Goal: Information Seeking & Learning: Learn about a topic

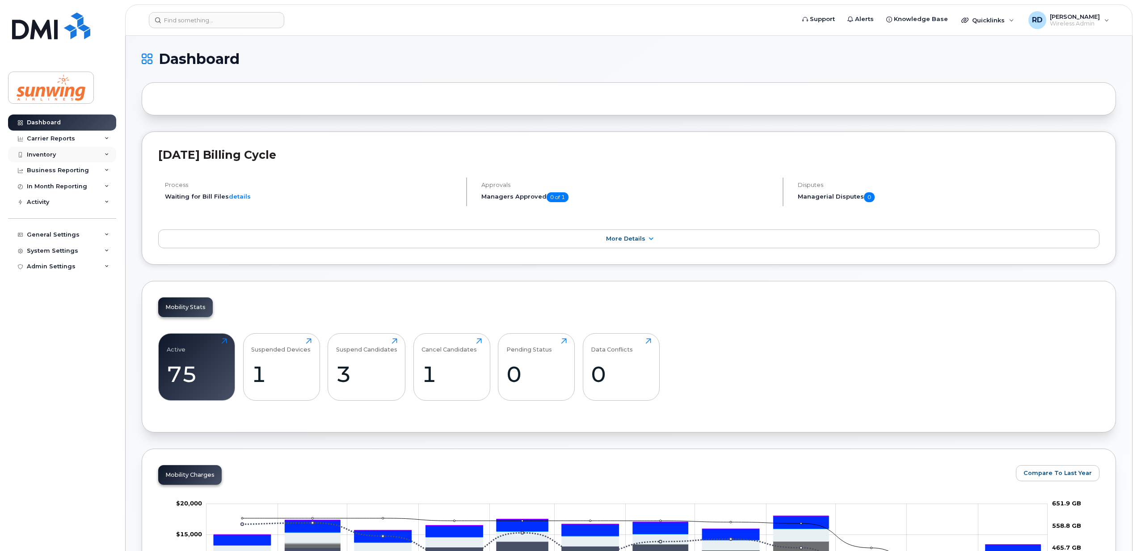
click at [55, 152] on div "Inventory" at bounding box center [41, 154] width 29 height 7
click at [75, 168] on div "Mobility Devices" at bounding box center [56, 171] width 50 height 8
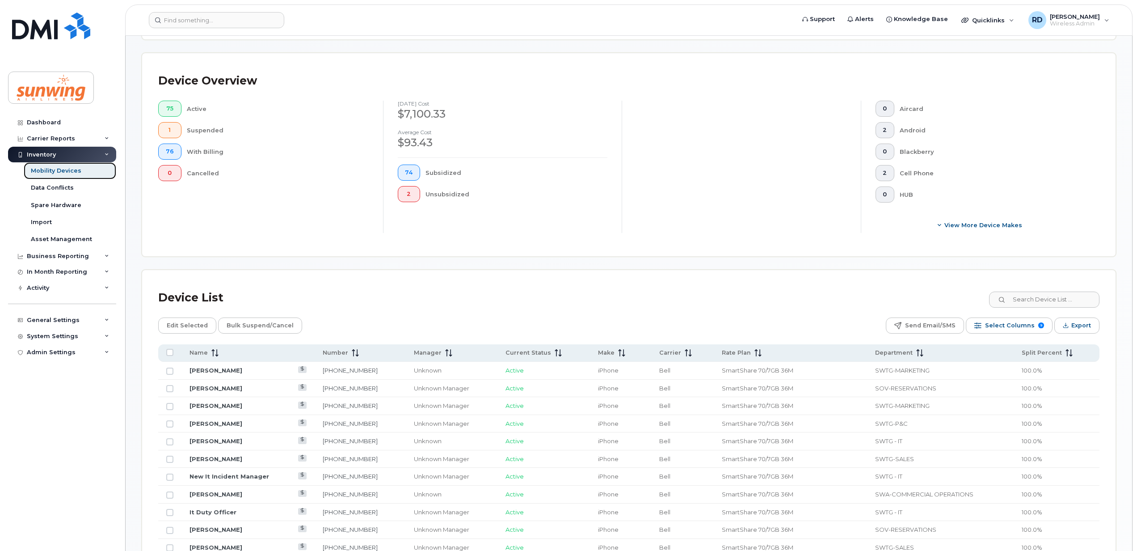
scroll to position [238, 0]
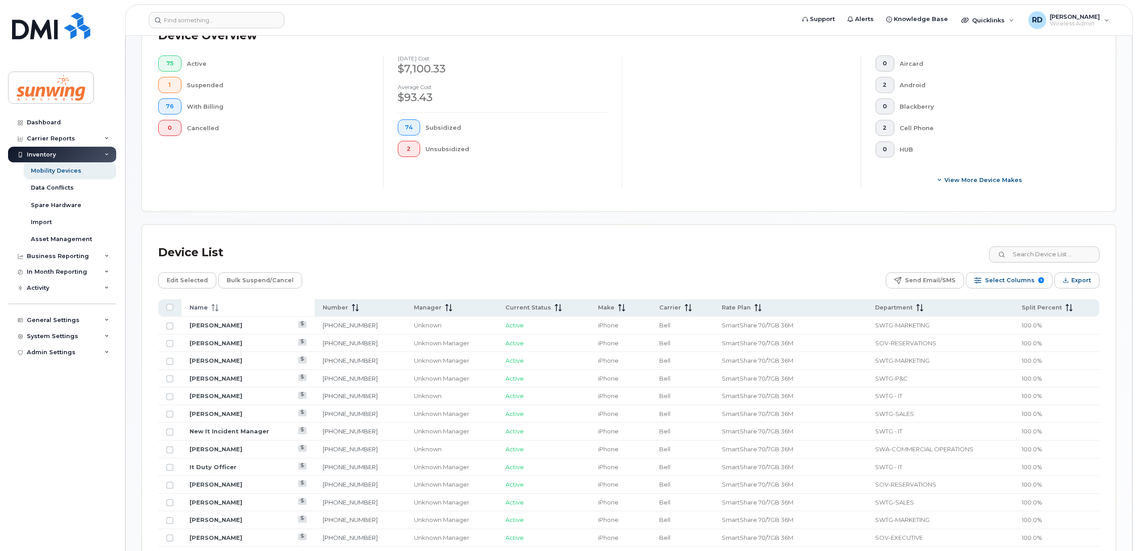
click at [213, 308] on icon at bounding box center [213, 307] width 1 height 7
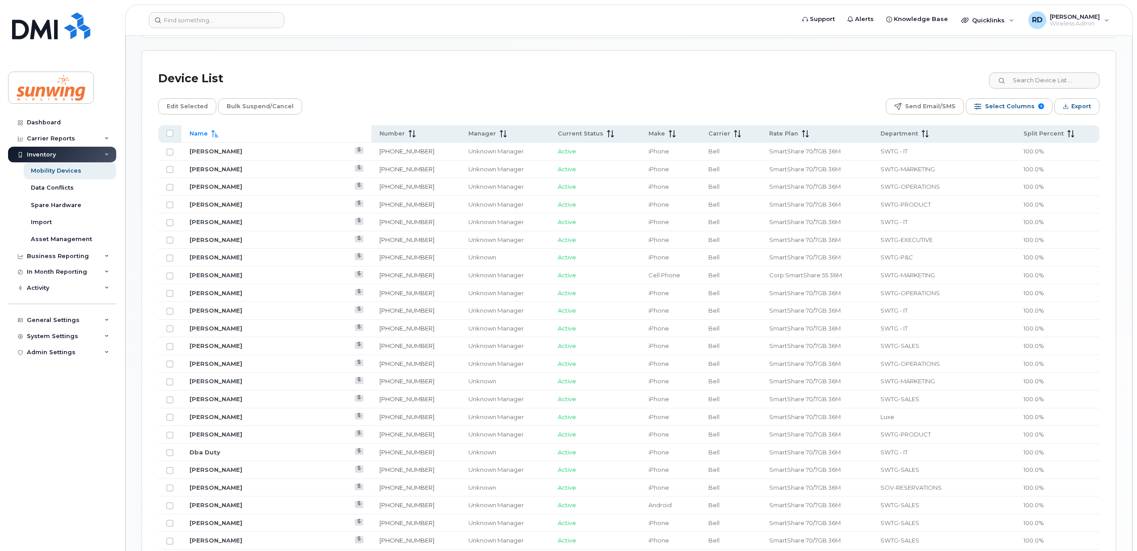
scroll to position [476, 0]
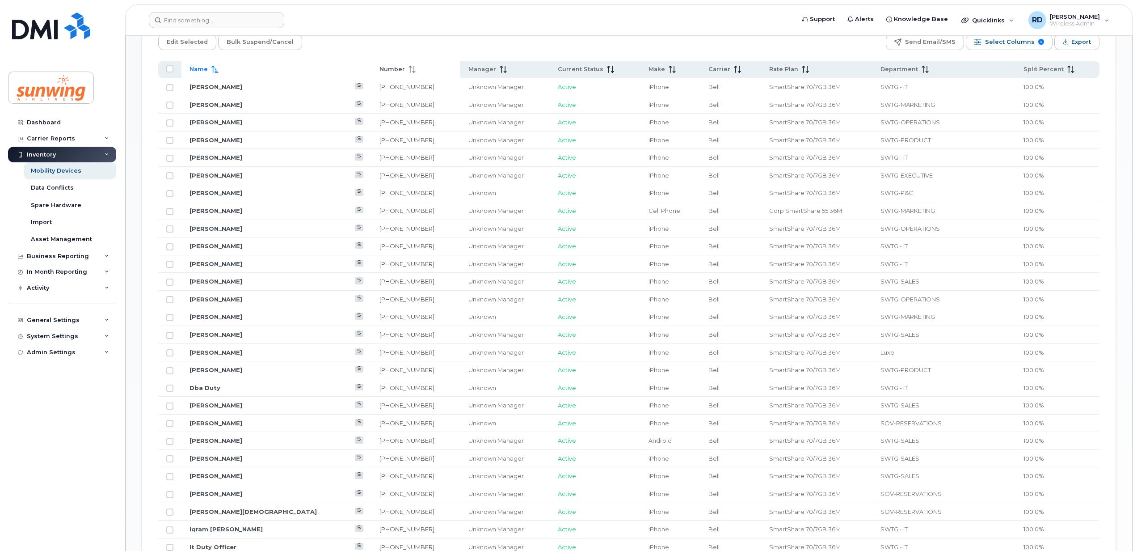
click at [379, 71] on span "Number" at bounding box center [391, 69] width 25 height 8
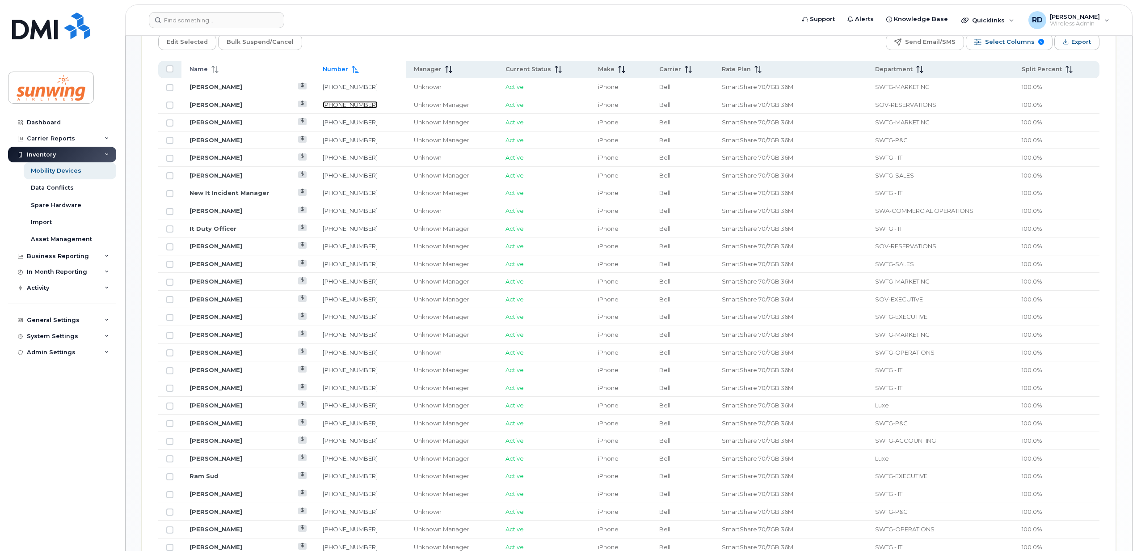
click at [335, 105] on link "306-914-2132" at bounding box center [350, 104] width 55 height 7
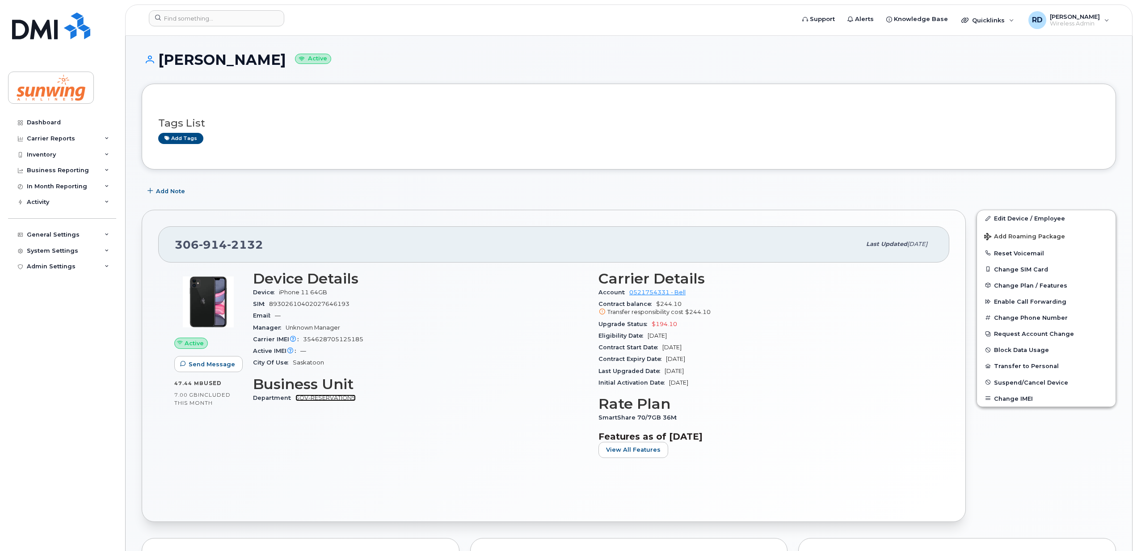
click at [331, 397] on link "SOV-RESERVATIONS" at bounding box center [325, 397] width 60 height 7
click at [1016, 217] on link "Edit Device / Employee" at bounding box center [1046, 218] width 139 height 16
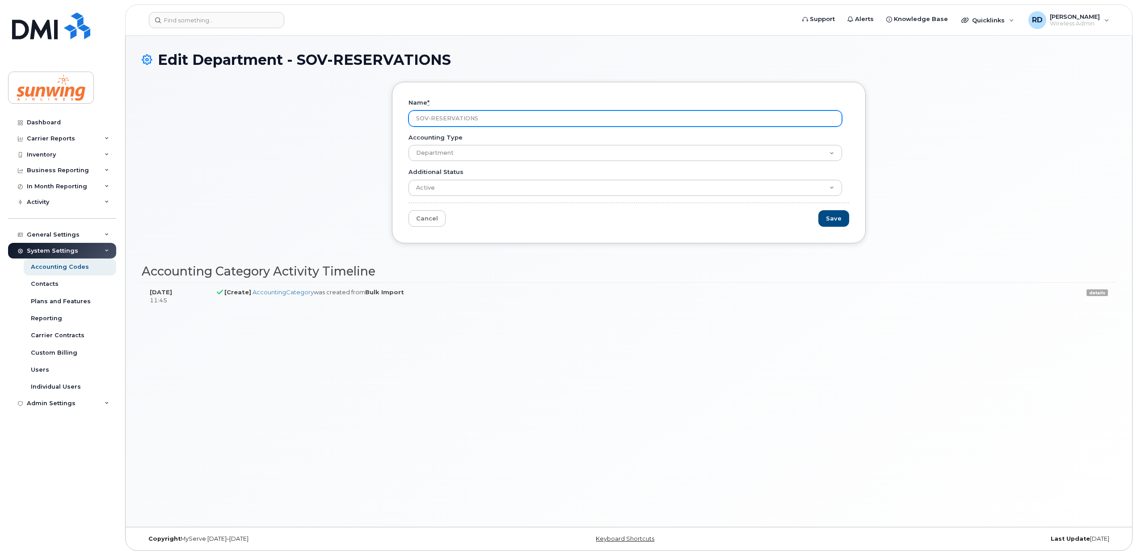
click at [505, 118] on input "SOV-RESERVATIONS" at bounding box center [624, 118] width 433 height 16
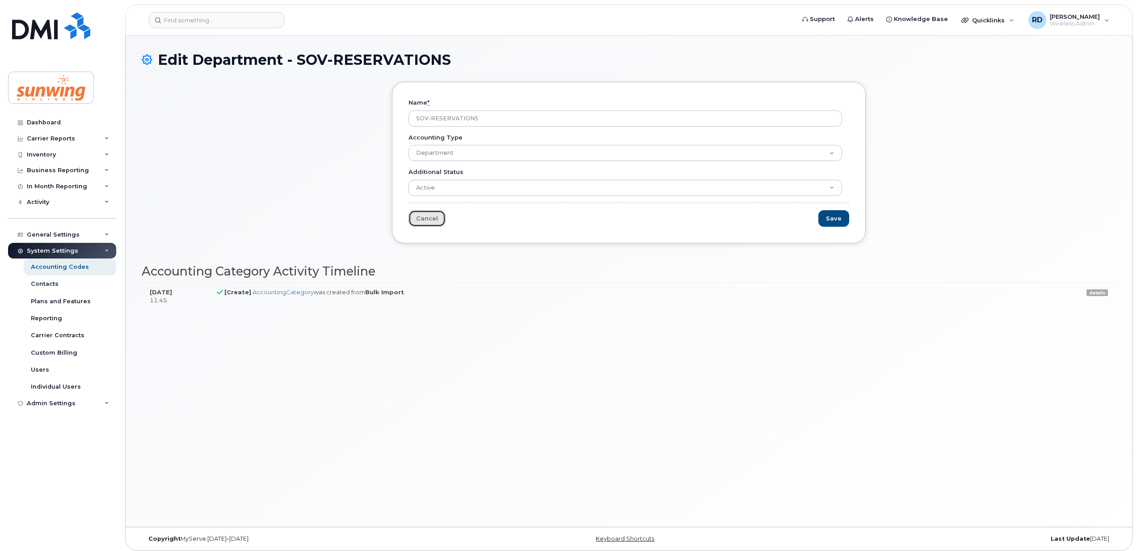
click at [426, 220] on link "Cancel" at bounding box center [426, 218] width 37 height 17
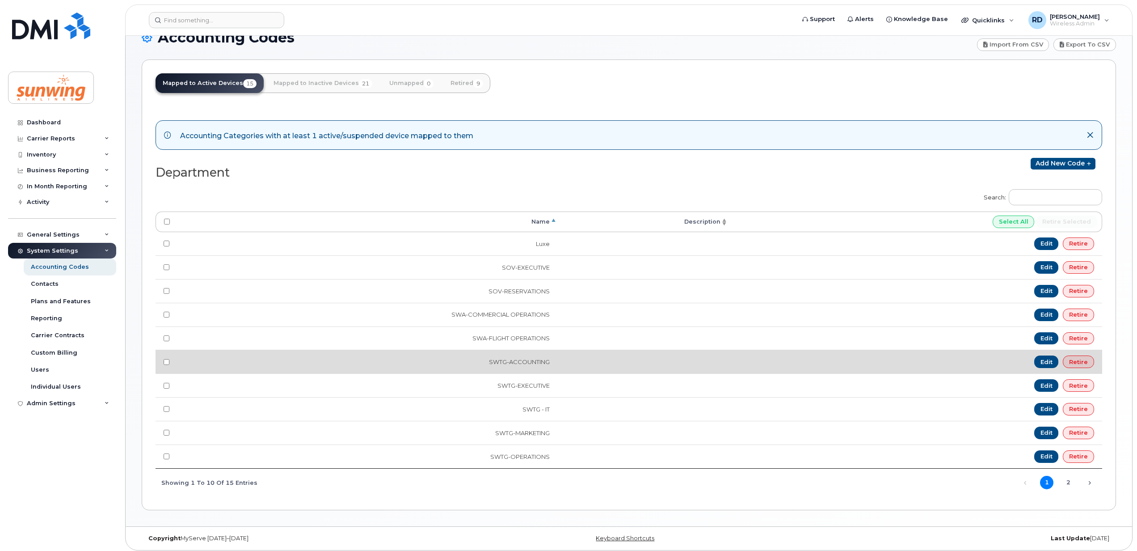
scroll to position [33, 0]
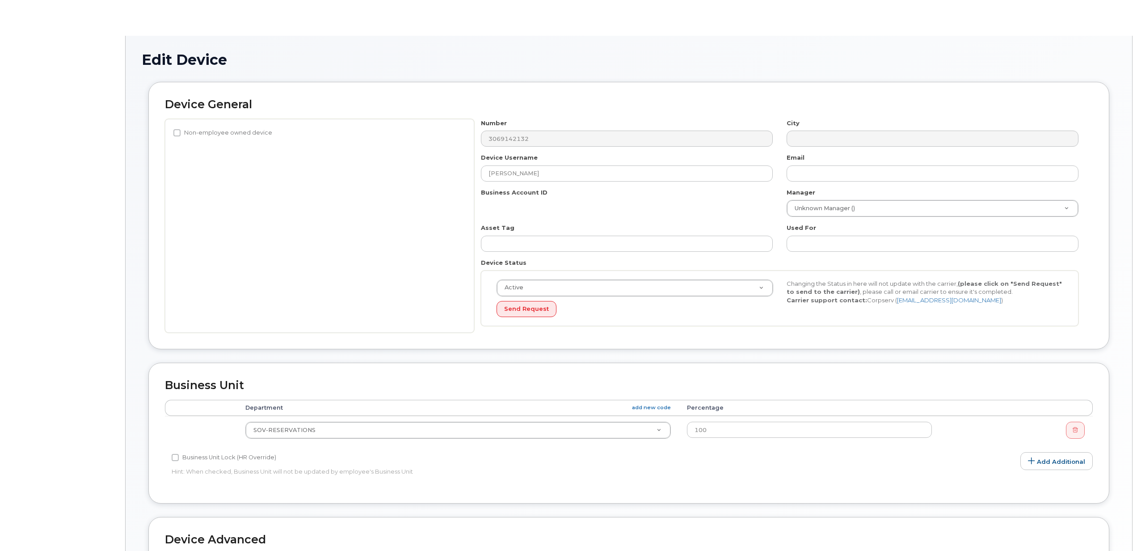
select select "25363"
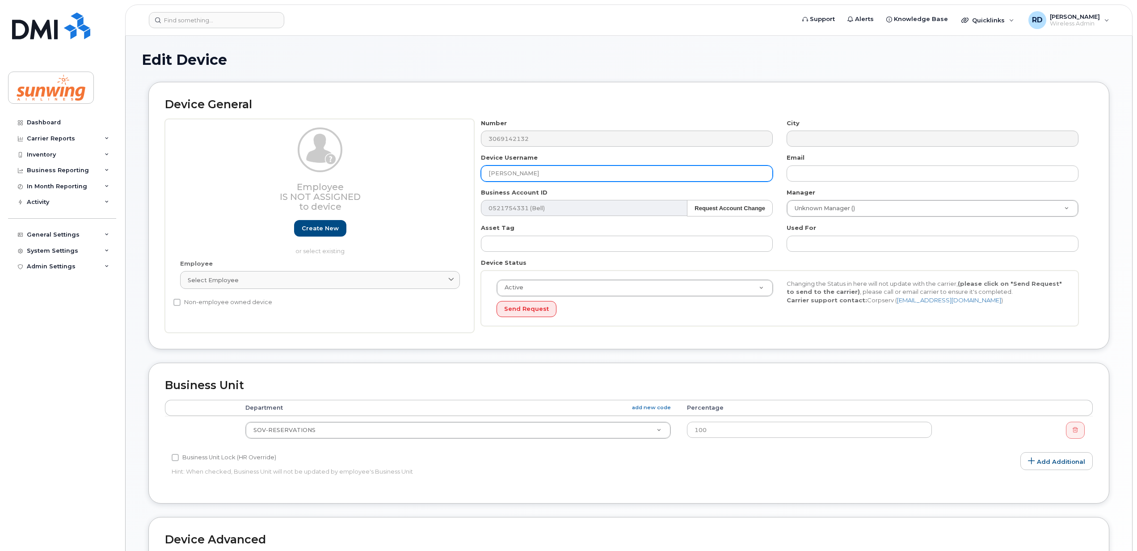
click at [558, 176] on input "Kim Johnson" at bounding box center [627, 173] width 292 height 16
drag, startPoint x: 558, startPoint y: 176, endPoint x: 472, endPoint y: 174, distance: 86.3
click at [472, 174] on div "Employee Is not assigned to device Create new or select existing Employee Selec…" at bounding box center [629, 226] width 928 height 214
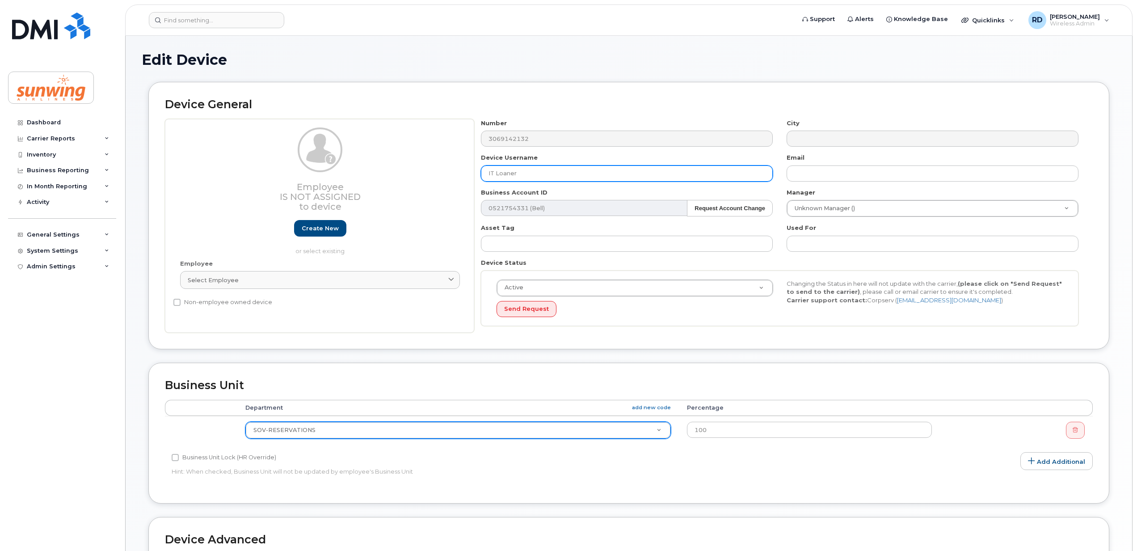
type input "IT Loaner"
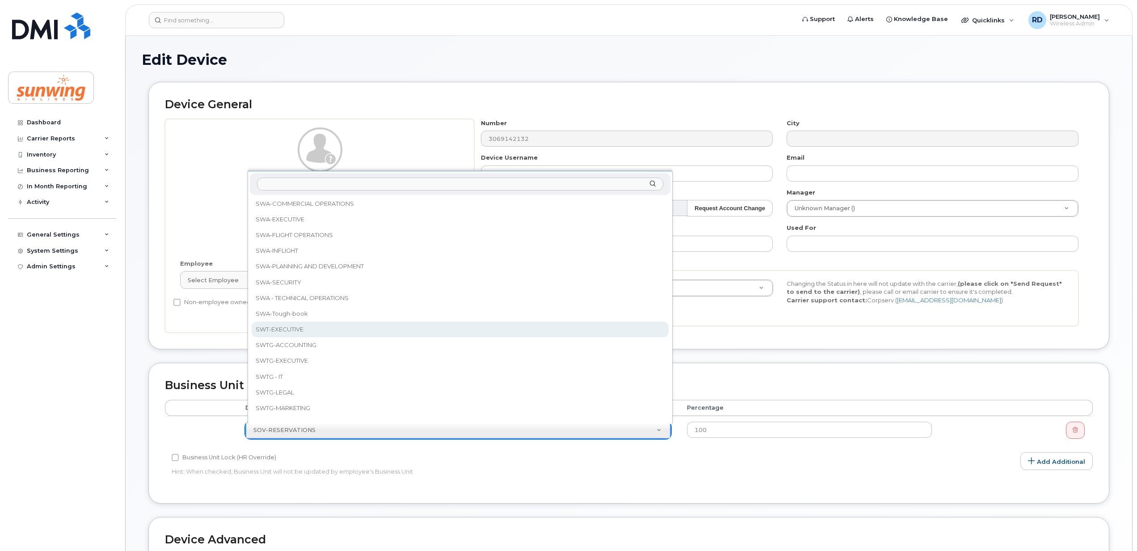
scroll to position [238, 0]
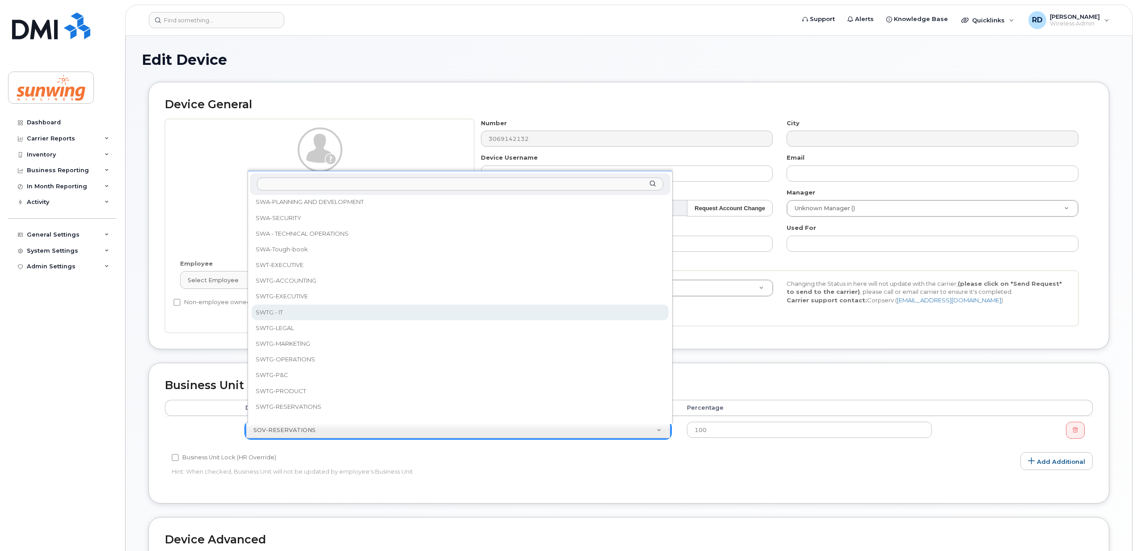
select select "43317"
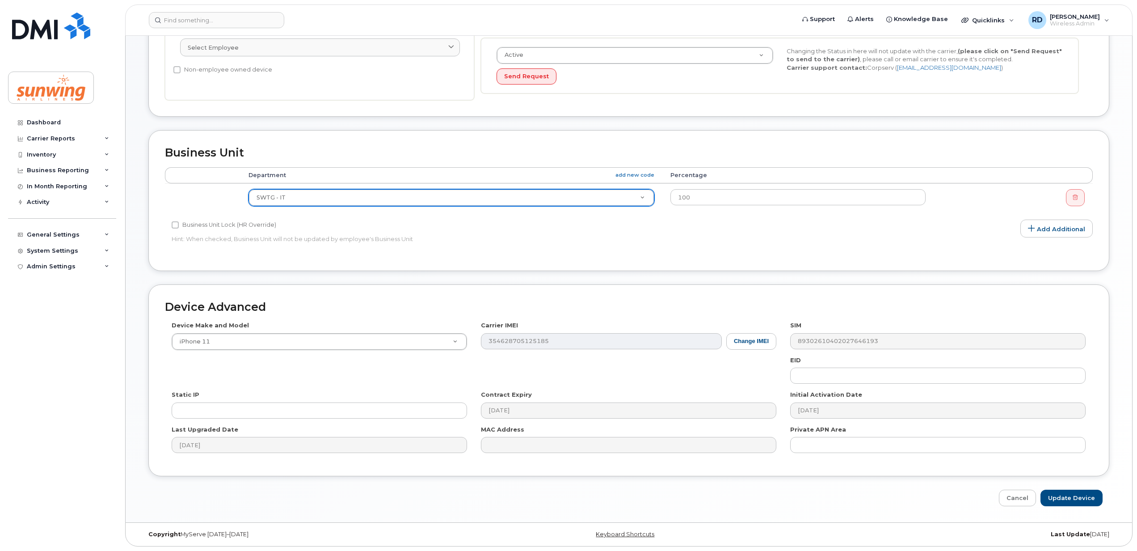
scroll to position [236, 0]
click at [1068, 498] on input "Update Device" at bounding box center [1071, 497] width 62 height 17
type input "Saving..."
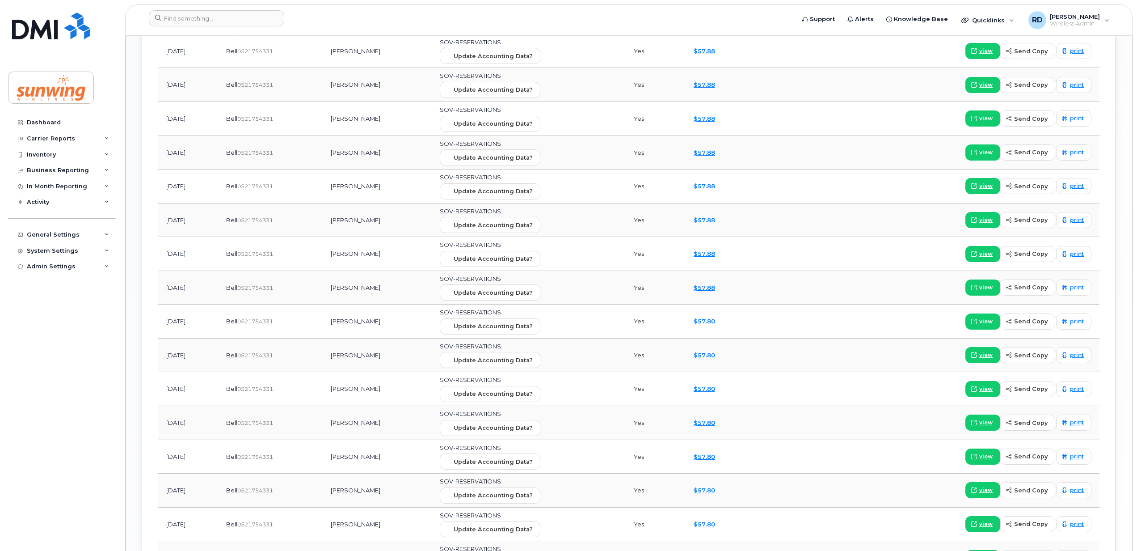
scroll to position [953, 0]
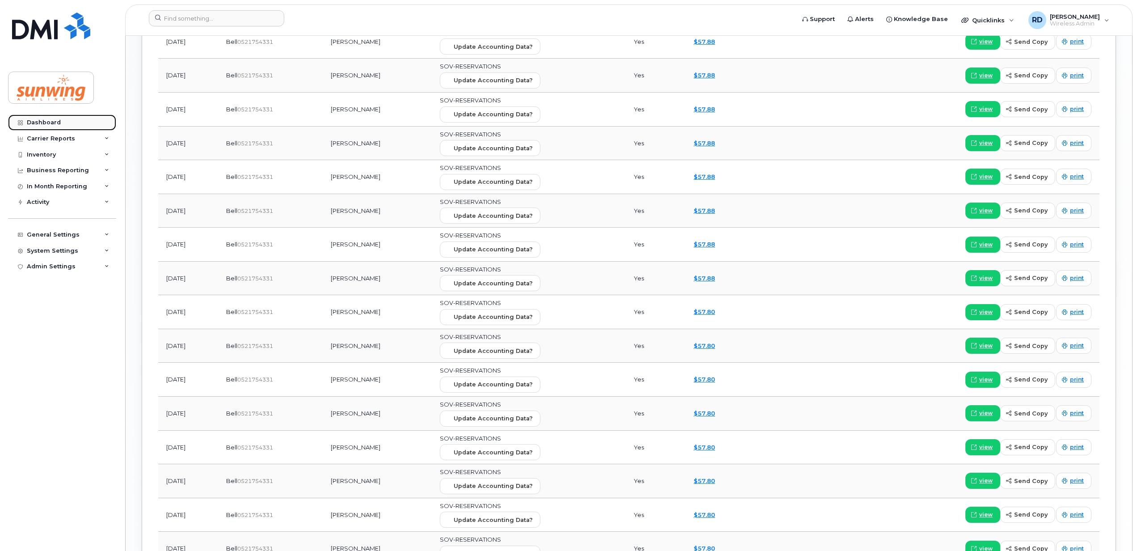
drag, startPoint x: 55, startPoint y: 122, endPoint x: 92, endPoint y: 126, distance: 37.7
click at [55, 122] on div "Dashboard" at bounding box center [44, 122] width 34 height 7
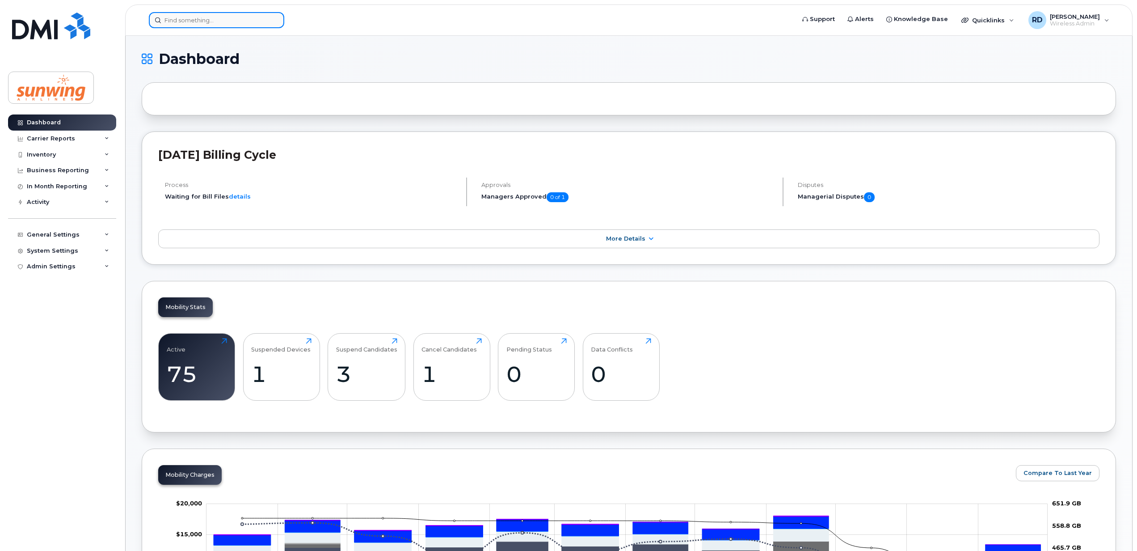
click at [205, 16] on input at bounding box center [216, 20] width 135 height 16
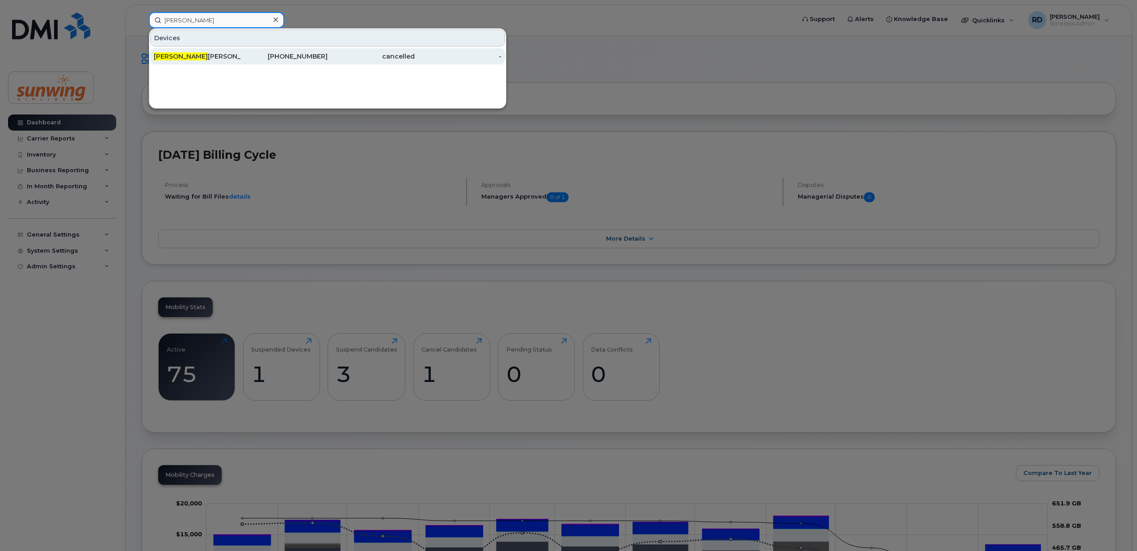
type input "[PERSON_NAME]"
click at [193, 58] on div "[PERSON_NAME]" at bounding box center [197, 56] width 87 height 9
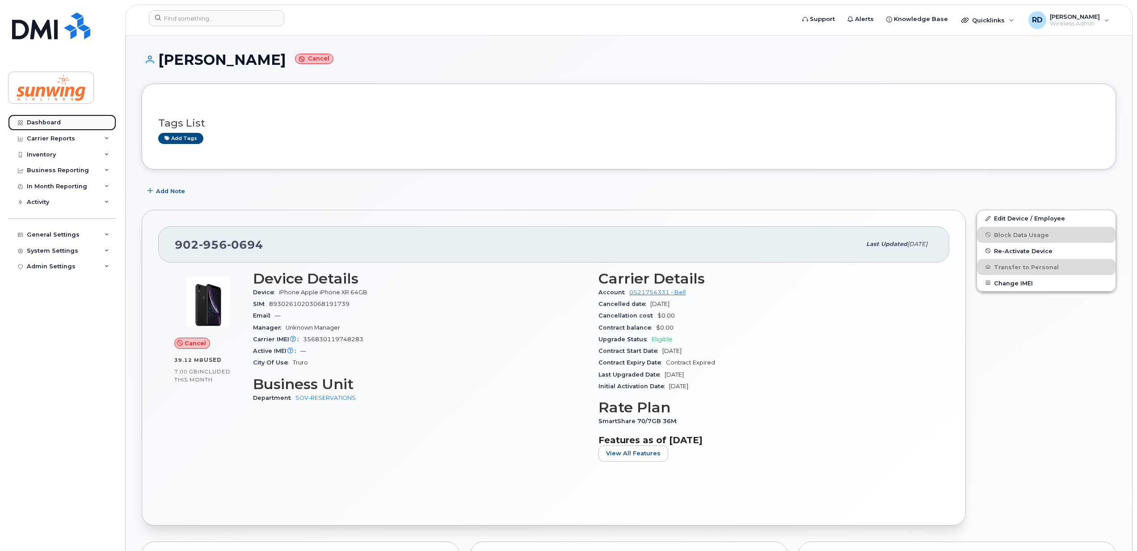
click at [44, 122] on div "Dashboard" at bounding box center [44, 122] width 34 height 7
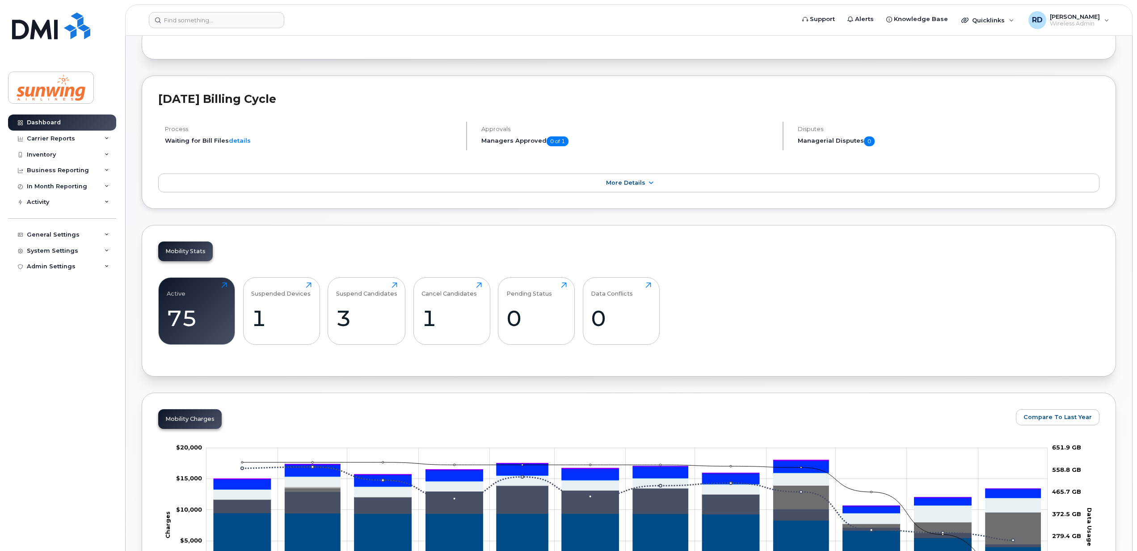
scroll to position [417, 0]
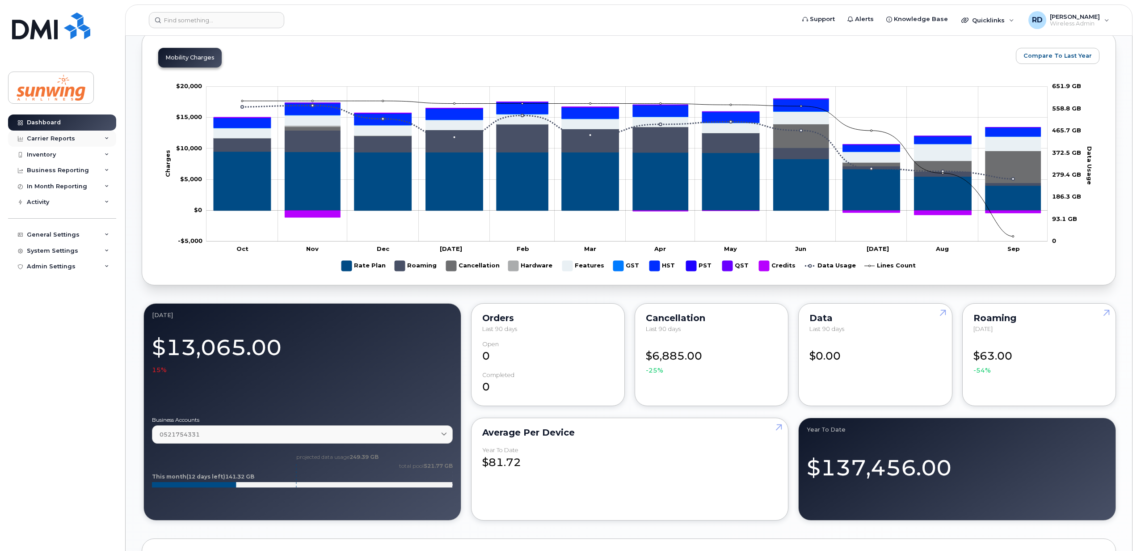
click at [49, 136] on div "Carrier Reports" at bounding box center [51, 138] width 48 height 7
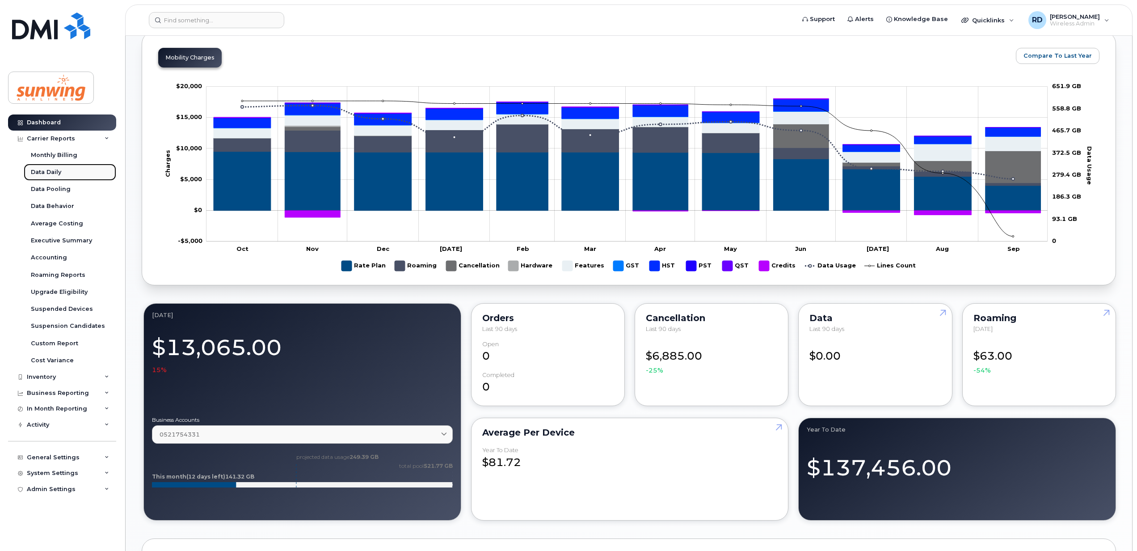
click at [56, 172] on div "Data Daily" at bounding box center [46, 172] width 30 height 8
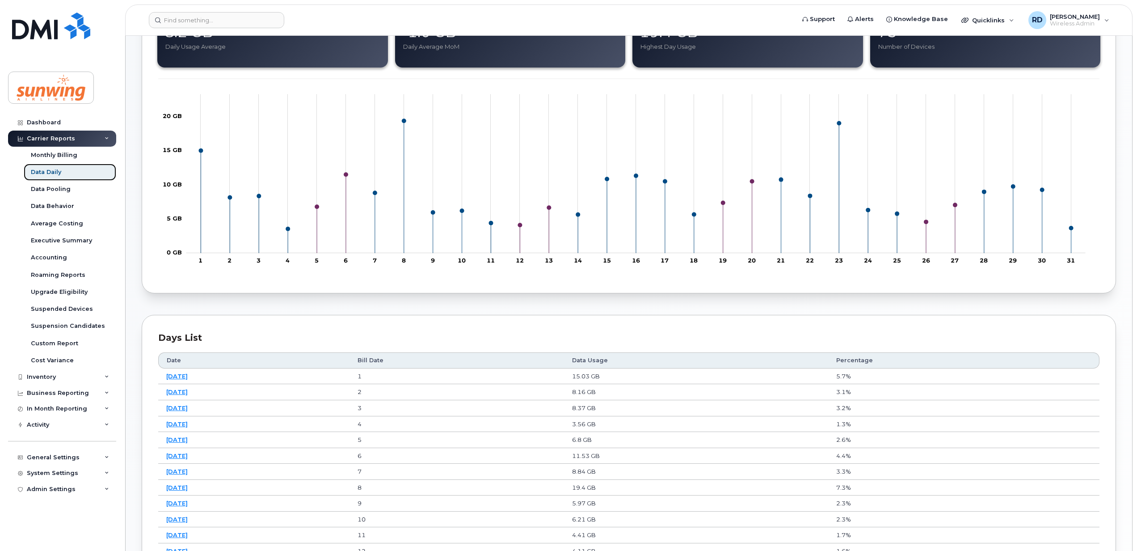
scroll to position [179, 0]
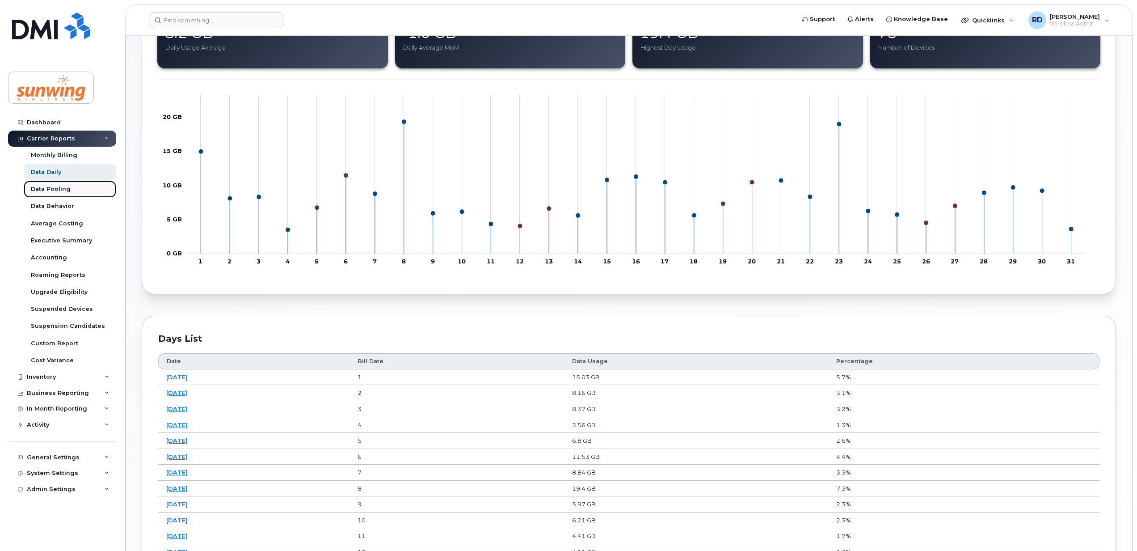
click at [58, 190] on div "Data Pooling" at bounding box center [51, 189] width 40 height 8
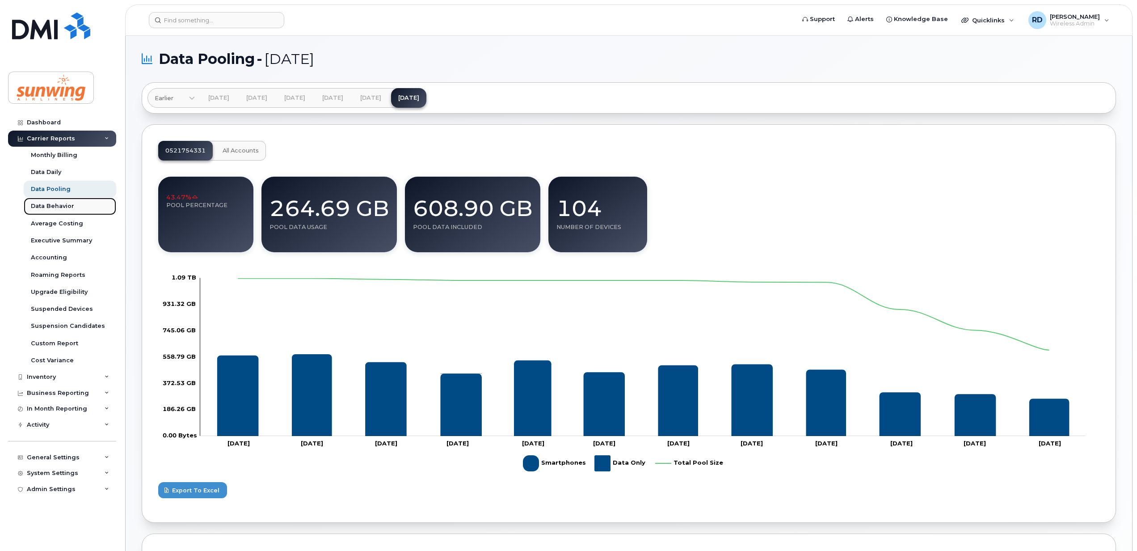
click at [68, 206] on div "Data Behavior" at bounding box center [52, 206] width 43 height 8
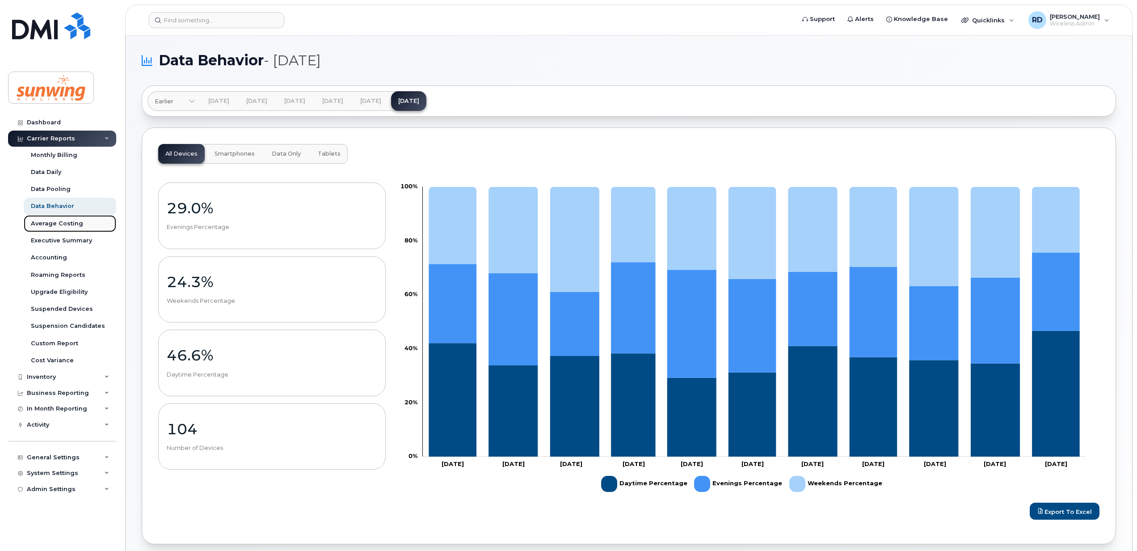
click at [45, 224] on div "Average Costing" at bounding box center [57, 223] width 52 height 8
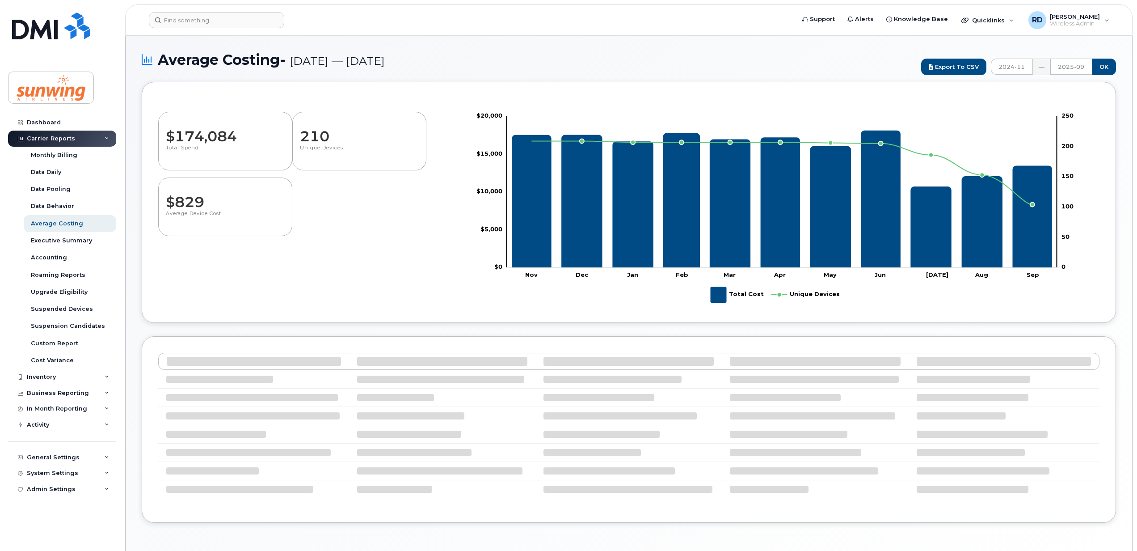
select select "100"
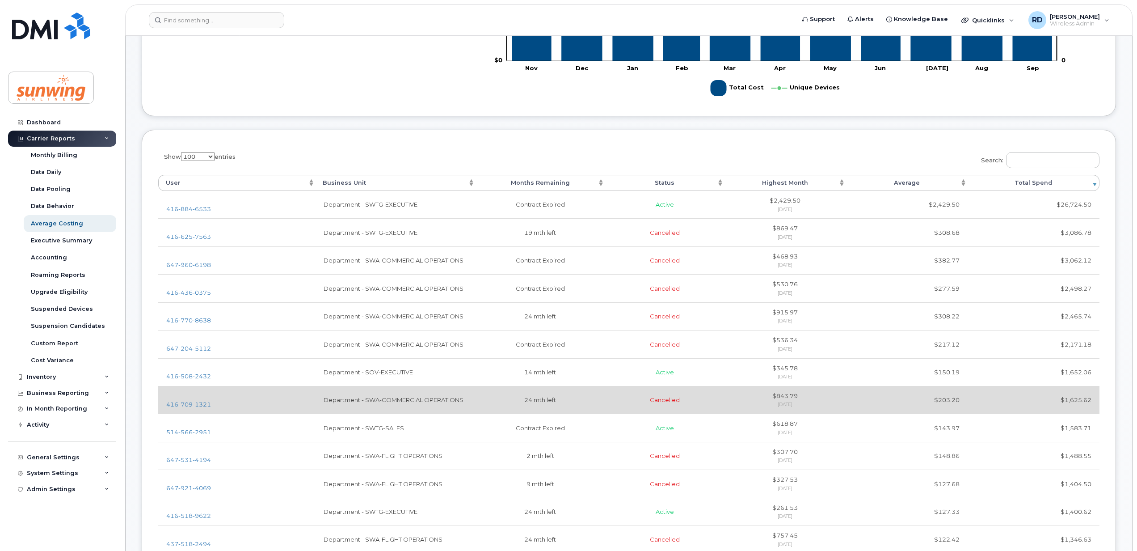
scroll to position [238, 0]
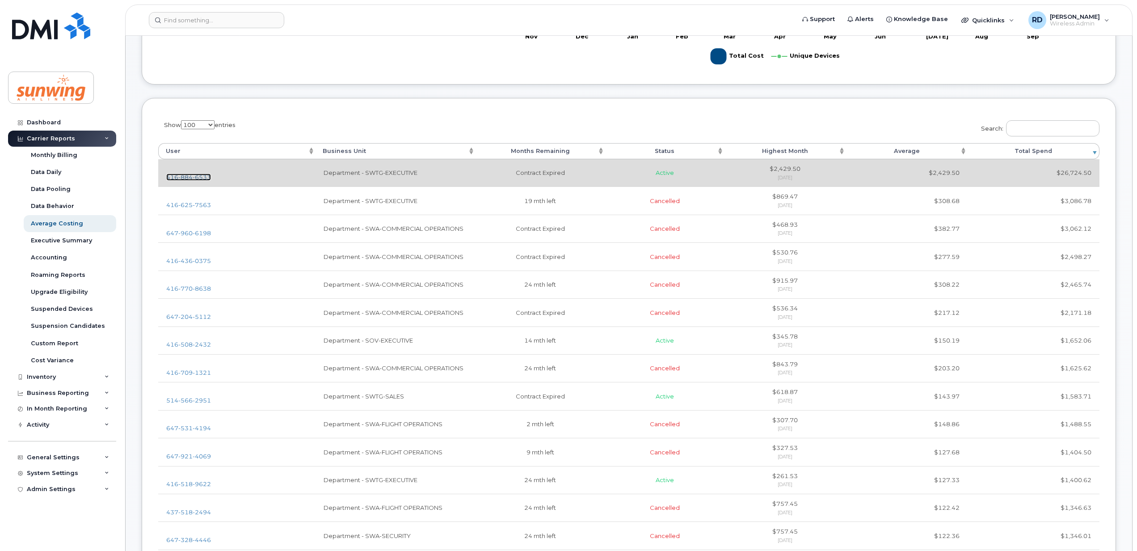
click at [185, 178] on span "884" at bounding box center [185, 176] width 14 height 7
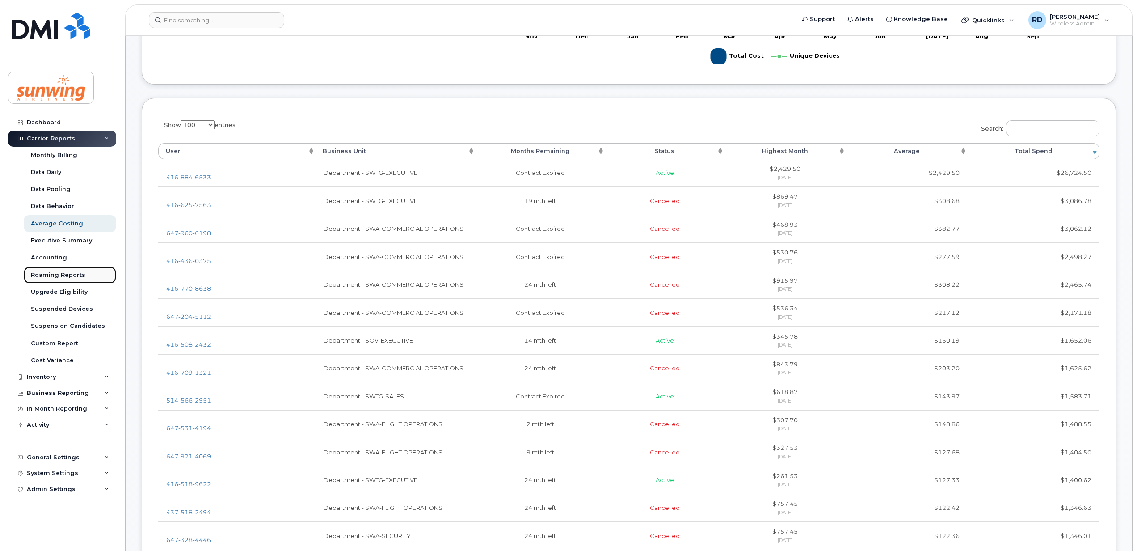
click at [60, 274] on div "Roaming Reports" at bounding box center [58, 275] width 55 height 8
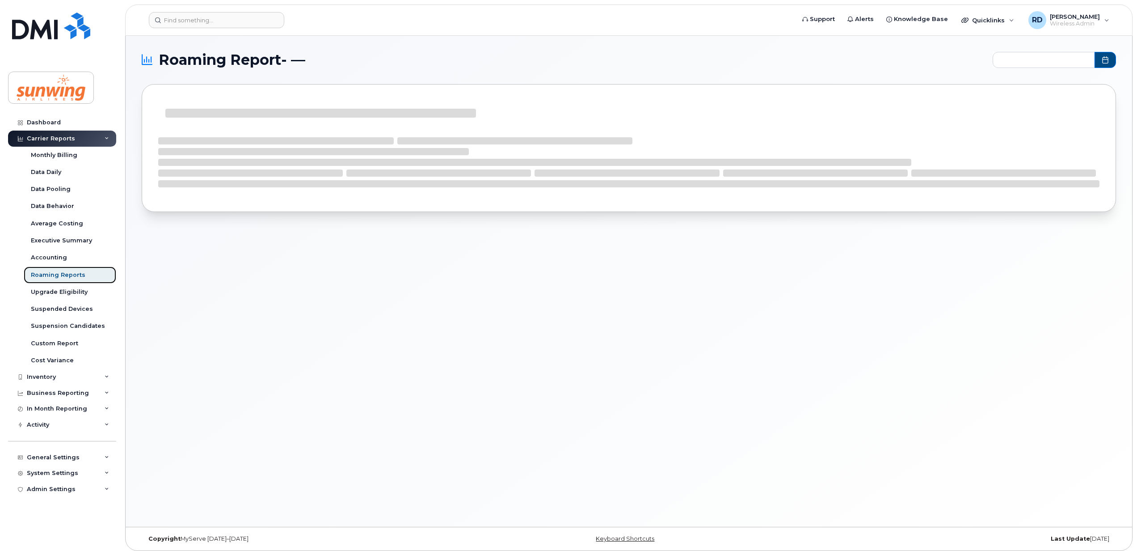
type input "2024-11 - 2025-09"
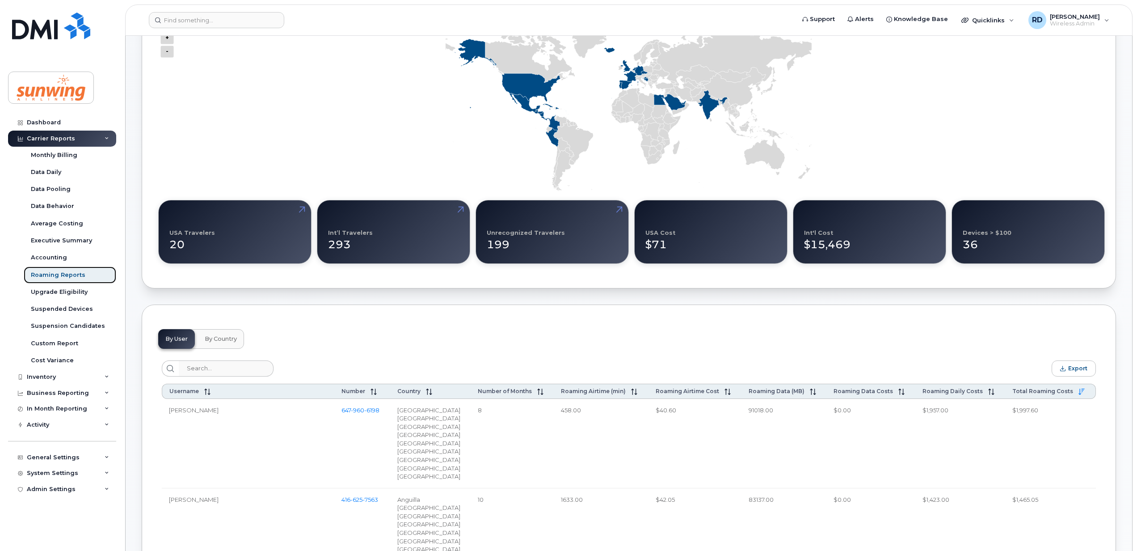
scroll to position [119, 0]
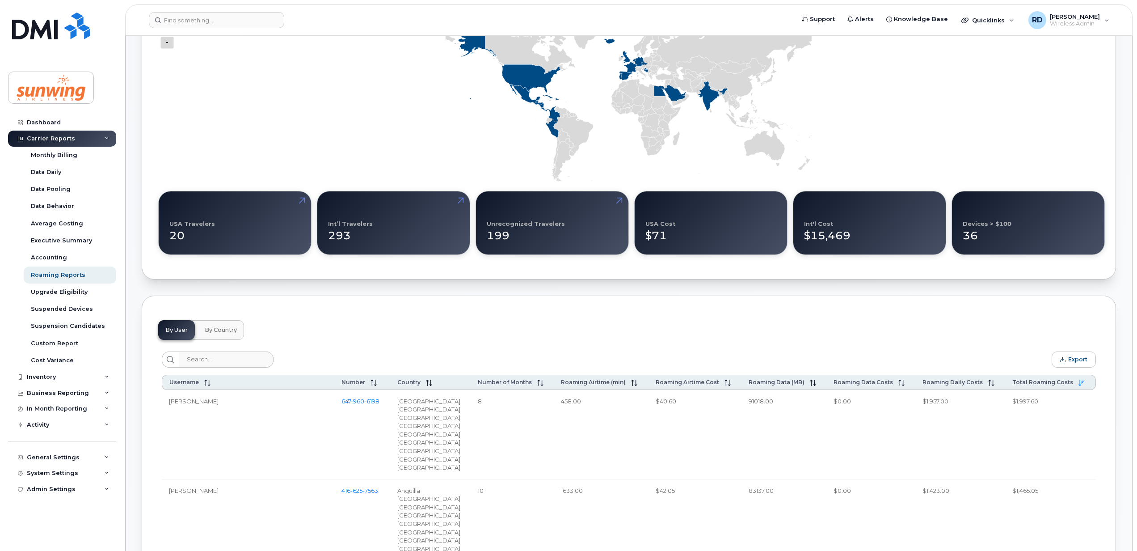
click at [388, 235] on div "293" at bounding box center [393, 231] width 131 height 23
click at [541, 224] on div "Unrecognized Travelers" at bounding box center [526, 223] width 78 height 7
click at [721, 227] on div "$71" at bounding box center [710, 231] width 131 height 23
click at [919, 231] on div "$15,469" at bounding box center [869, 231] width 131 height 23
click at [231, 330] on span "By Country" at bounding box center [221, 329] width 32 height 7
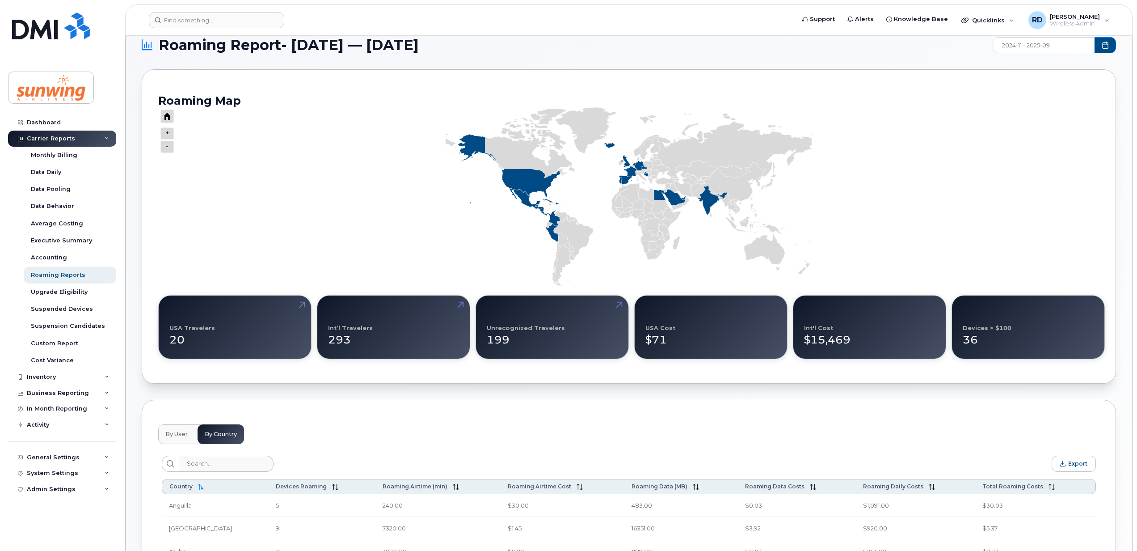
scroll to position [0, 0]
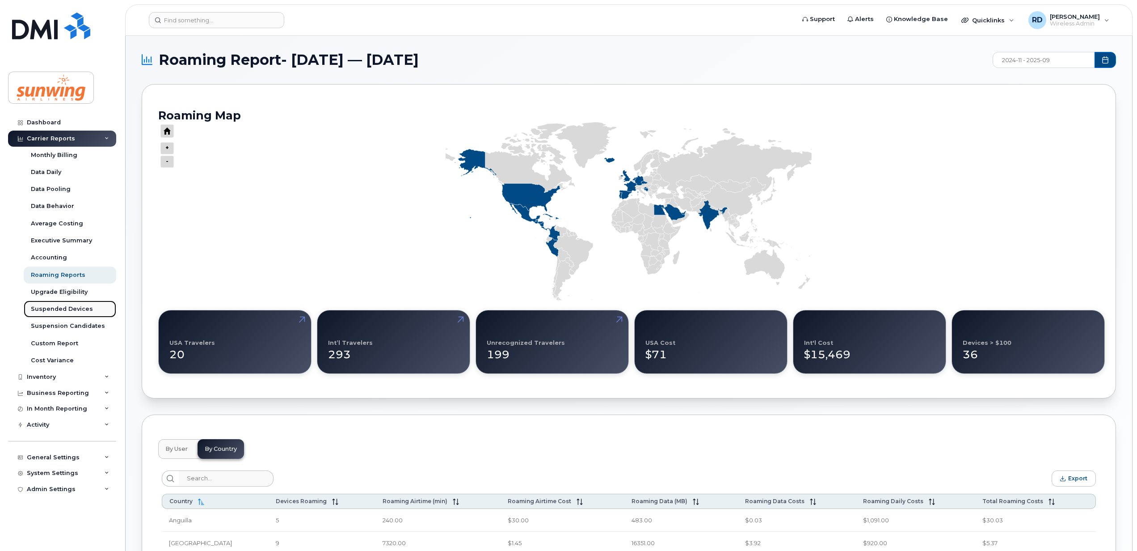
click at [59, 310] on div "Suspended Devices" at bounding box center [62, 309] width 62 height 8
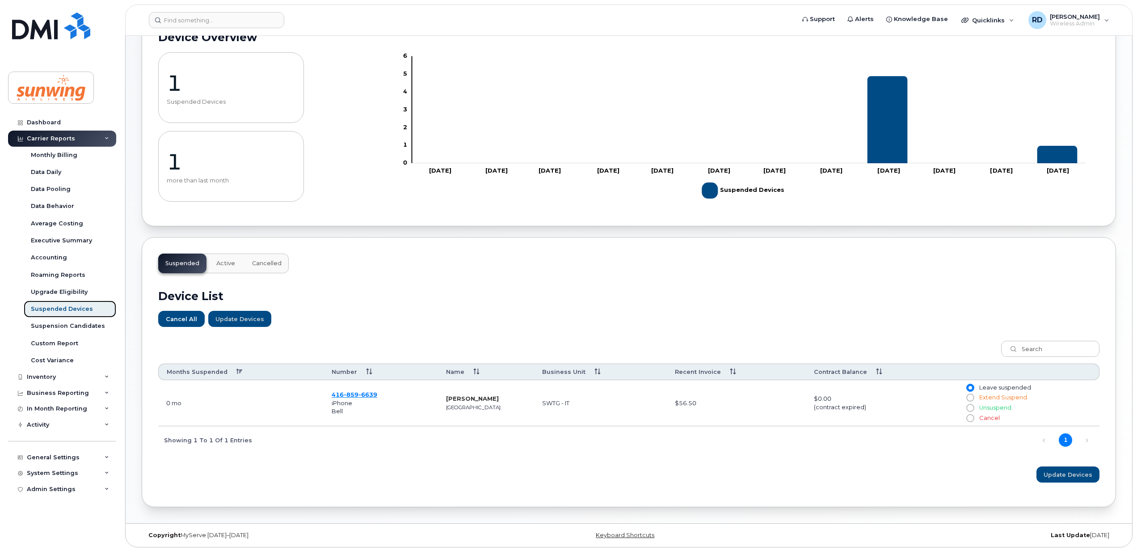
scroll to position [74, 0]
click at [73, 328] on div "Suspension Candidates" at bounding box center [68, 326] width 74 height 8
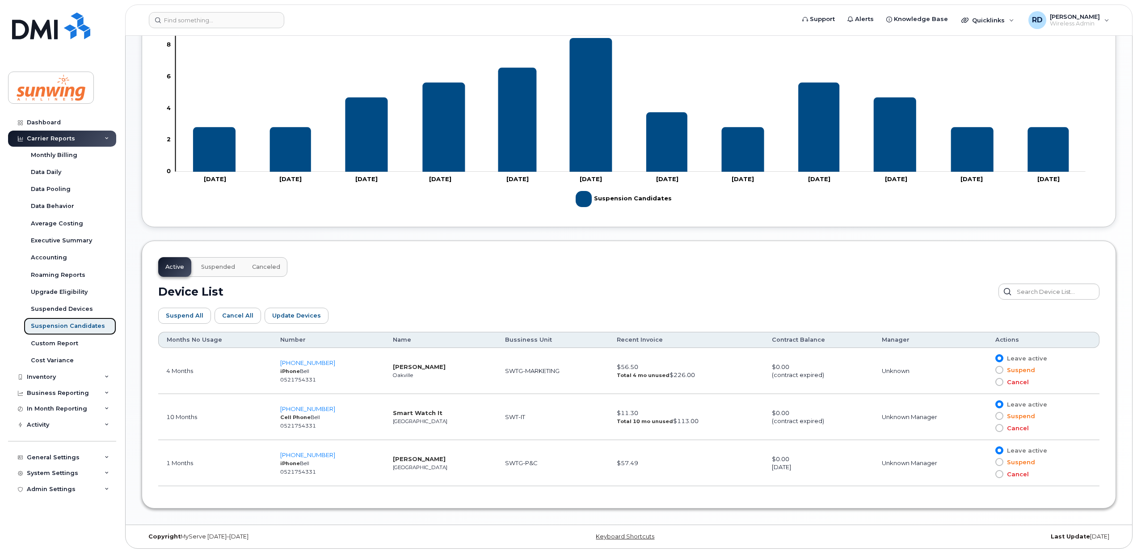
scroll to position [267, 0]
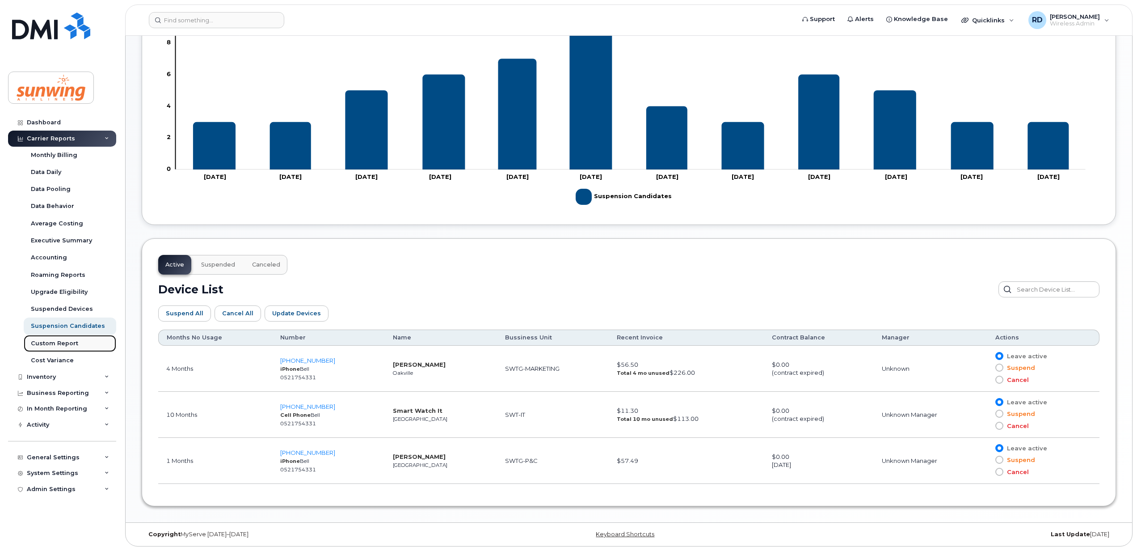
click at [50, 340] on div "Custom Report" at bounding box center [54, 343] width 47 height 8
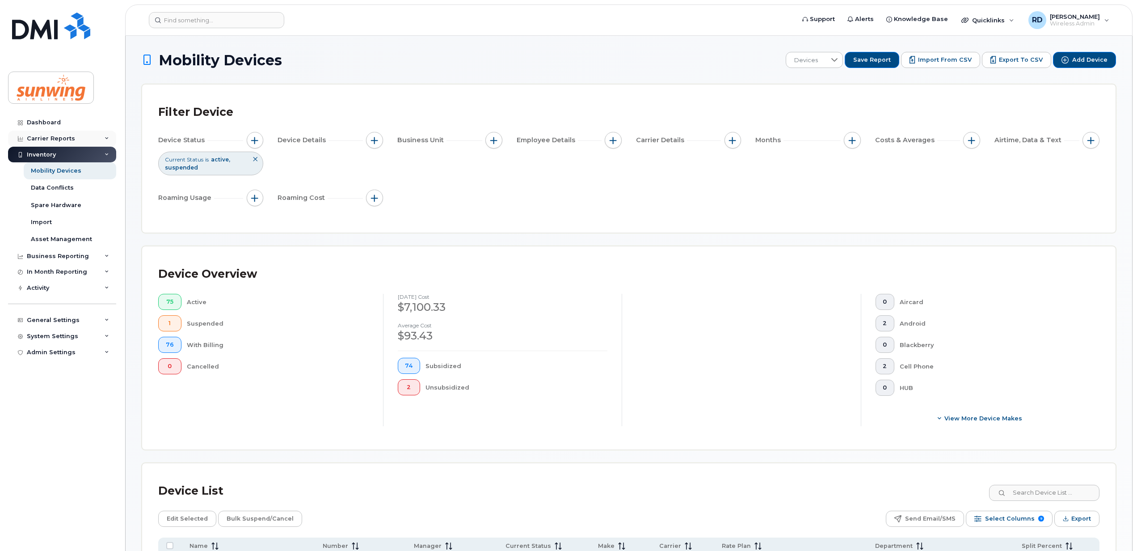
click at [56, 138] on div "Carrier Reports" at bounding box center [51, 138] width 48 height 7
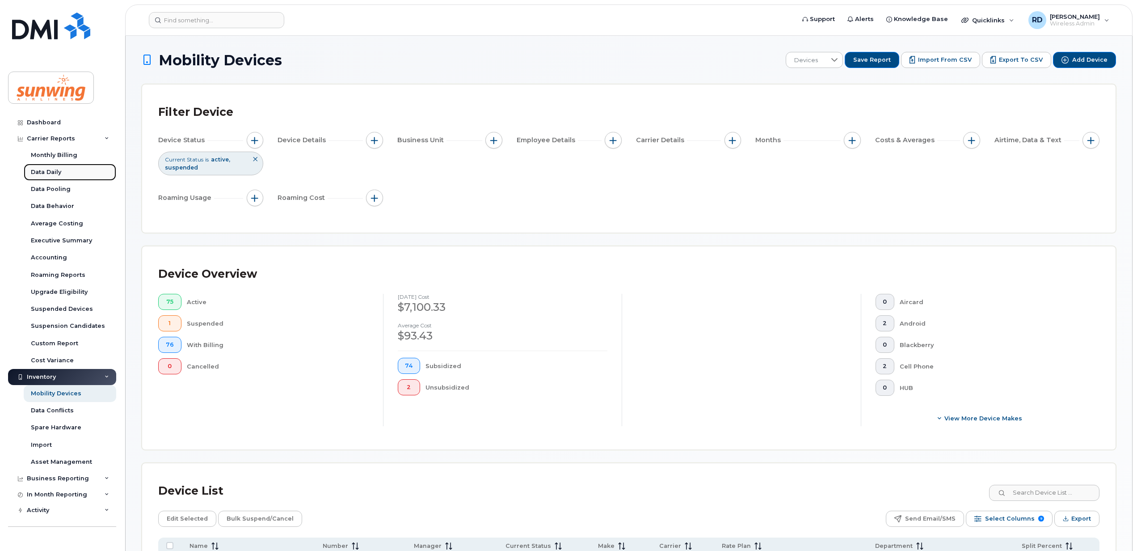
click at [45, 172] on div "Data Daily" at bounding box center [46, 172] width 30 height 8
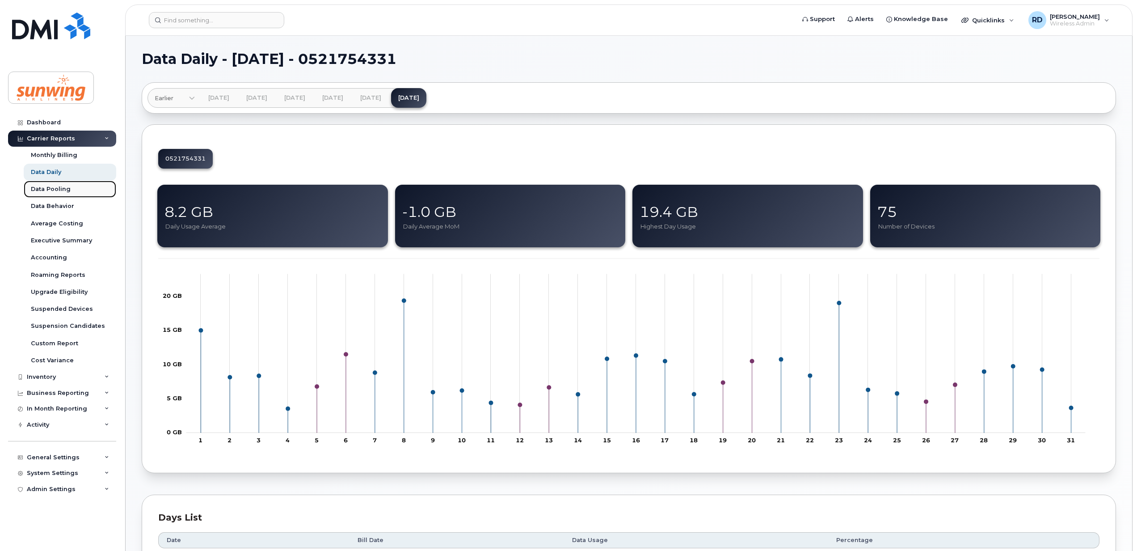
click at [45, 191] on div "Data Pooling" at bounding box center [51, 189] width 40 height 8
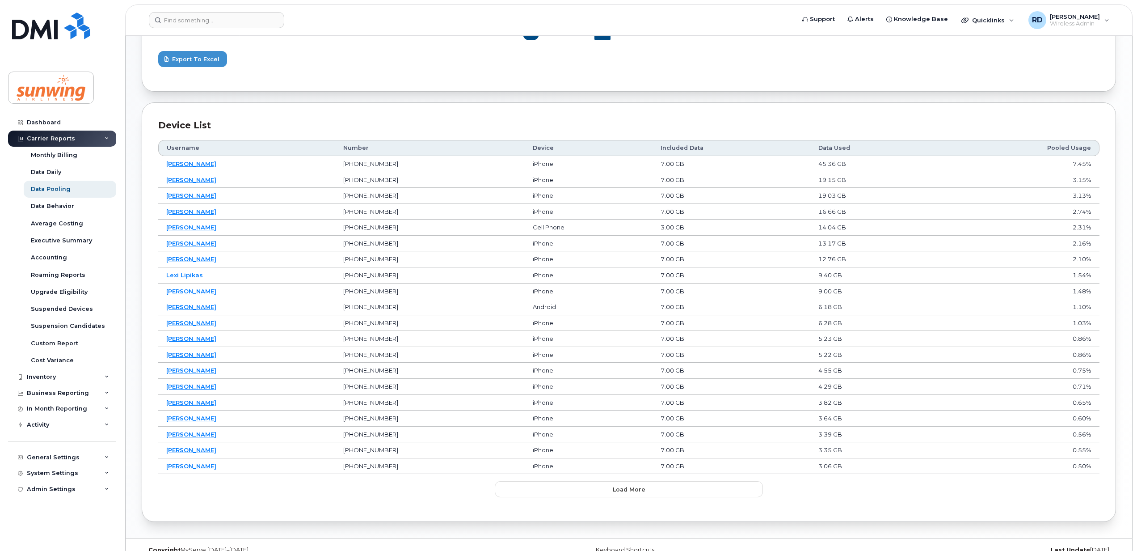
scroll to position [451, 0]
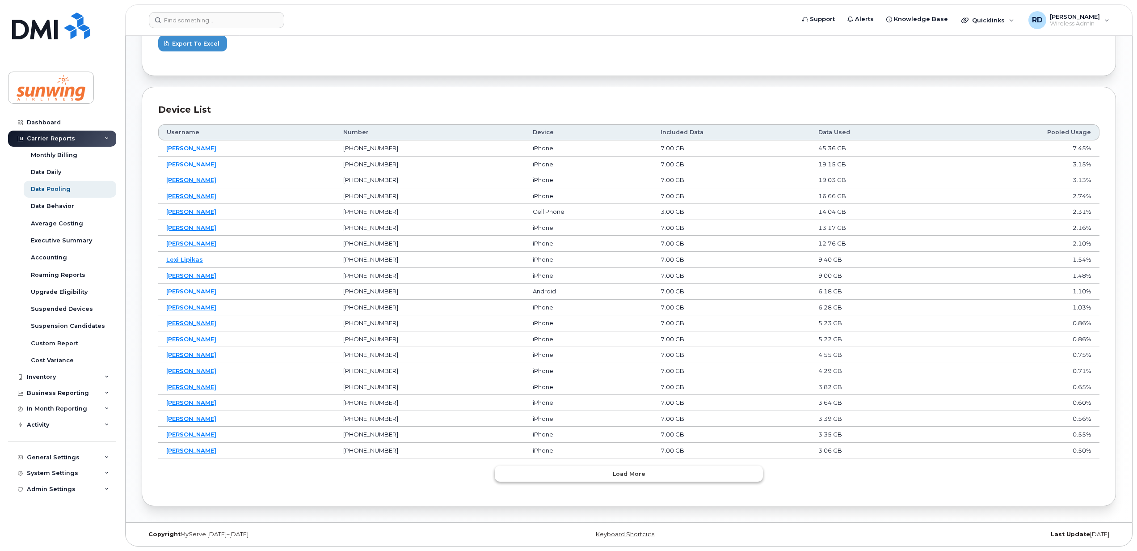
click at [626, 474] on span "Load more" at bounding box center [629, 473] width 33 height 8
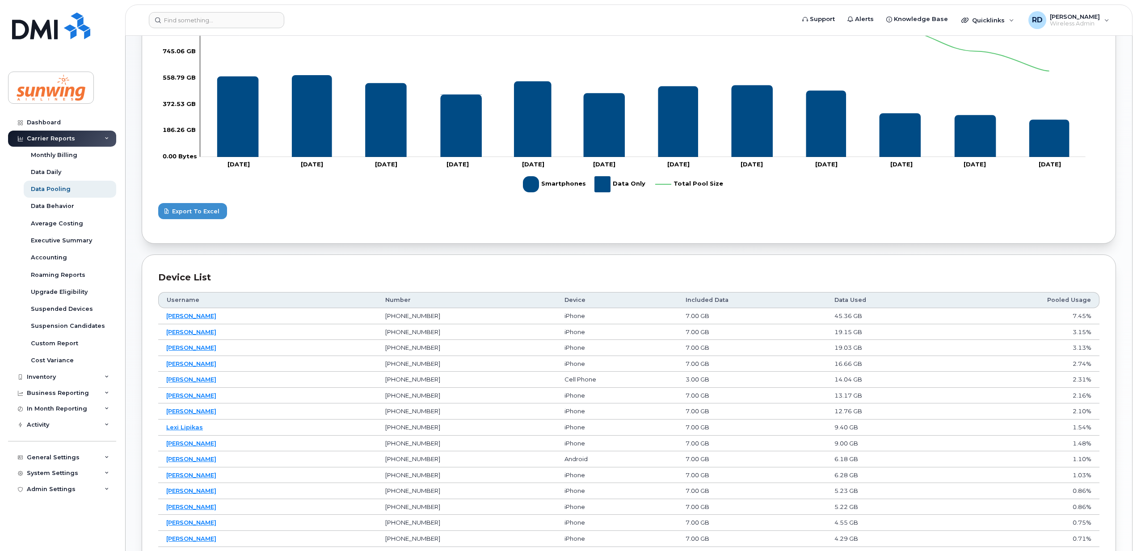
scroll to position [57, 0]
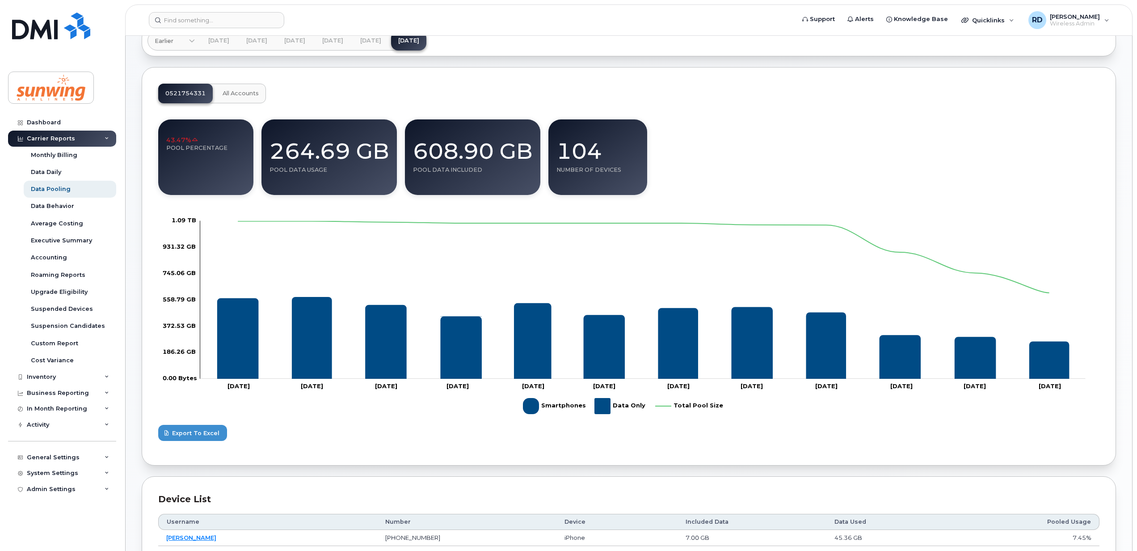
click at [232, 97] on span "All Accounts" at bounding box center [241, 93] width 36 height 7
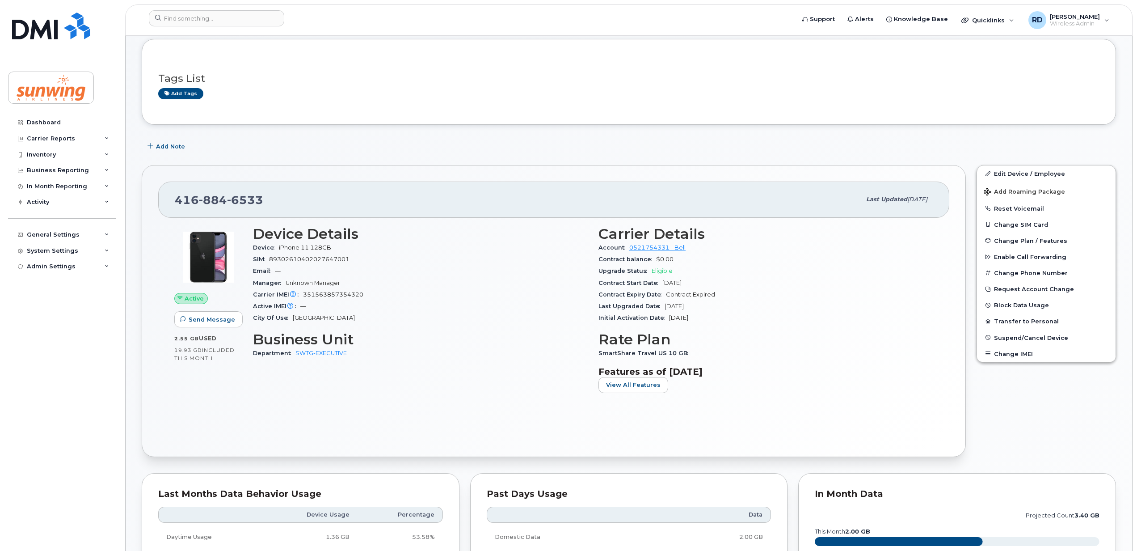
scroll to position [3, 0]
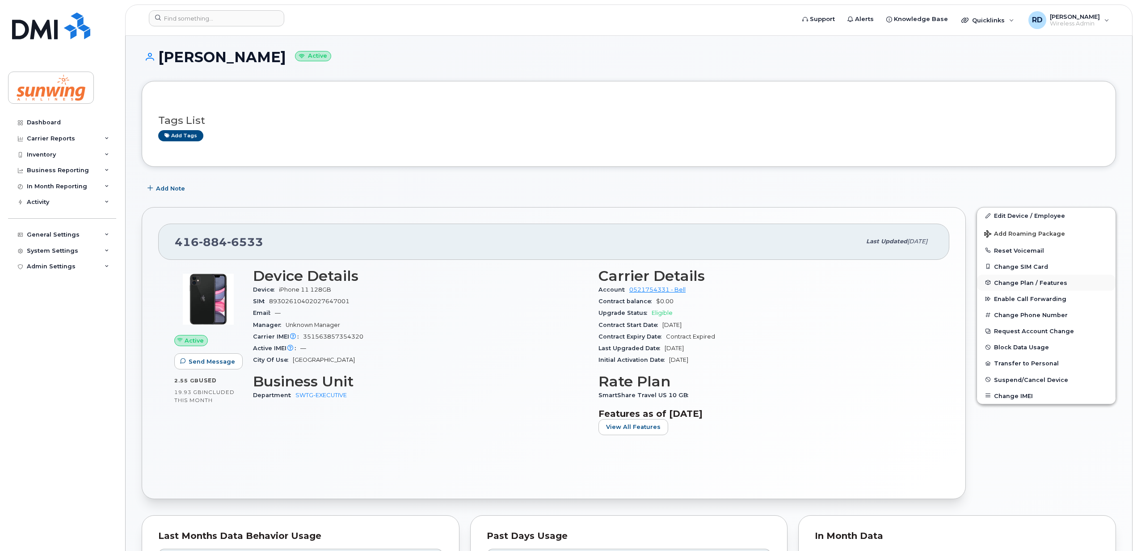
click at [1018, 284] on span "Change Plan / Features" at bounding box center [1030, 282] width 73 height 7
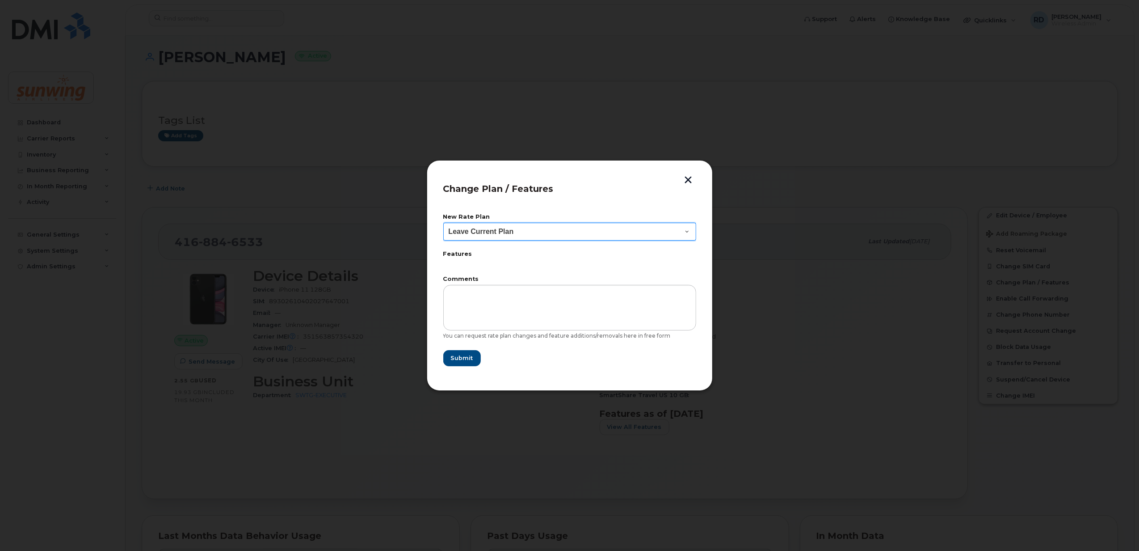
click at [519, 232] on select "Leave Current Plan BYOD Corp SmartShare 50 BYOD Corp SmartShare 55 BYOD Corp Sm…" at bounding box center [569, 232] width 253 height 18
click at [443, 223] on select "Leave Current Plan BYOD Corp SmartShare 50 BYOD Corp SmartShare 55 BYOD Corp Sm…" at bounding box center [569, 232] width 253 height 18
click at [492, 234] on select "Leave Current Plan BYOD Corp SmartShare 50 BYOD Corp SmartShare 55 BYOD Corp Sm…" at bounding box center [569, 232] width 253 height 18
click at [596, 186] on header "Change Plan / Features" at bounding box center [569, 191] width 253 height 29
click at [688, 181] on button "button" at bounding box center [688, 180] width 13 height 9
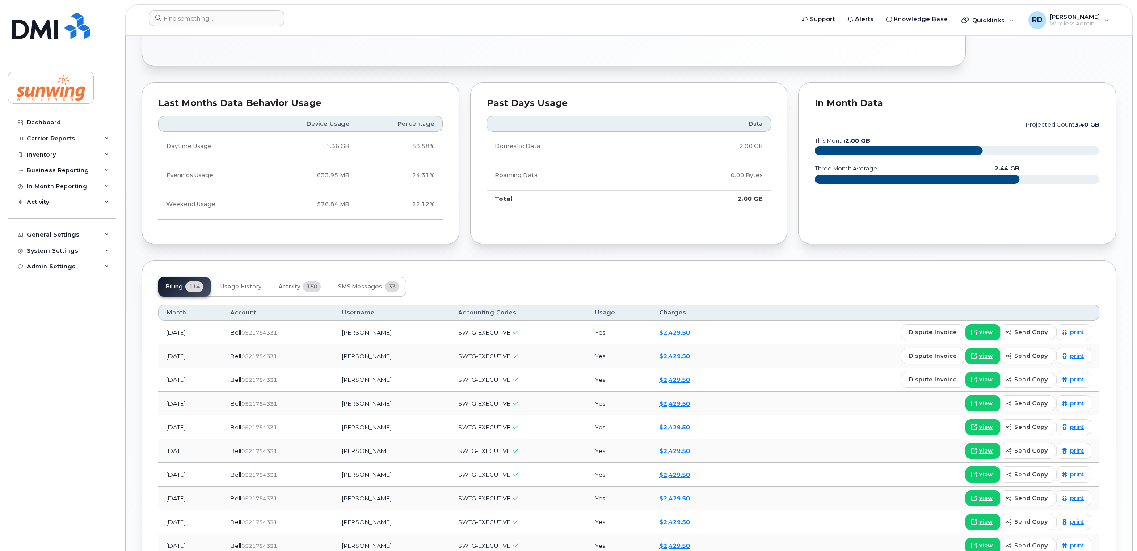
scroll to position [479, 0]
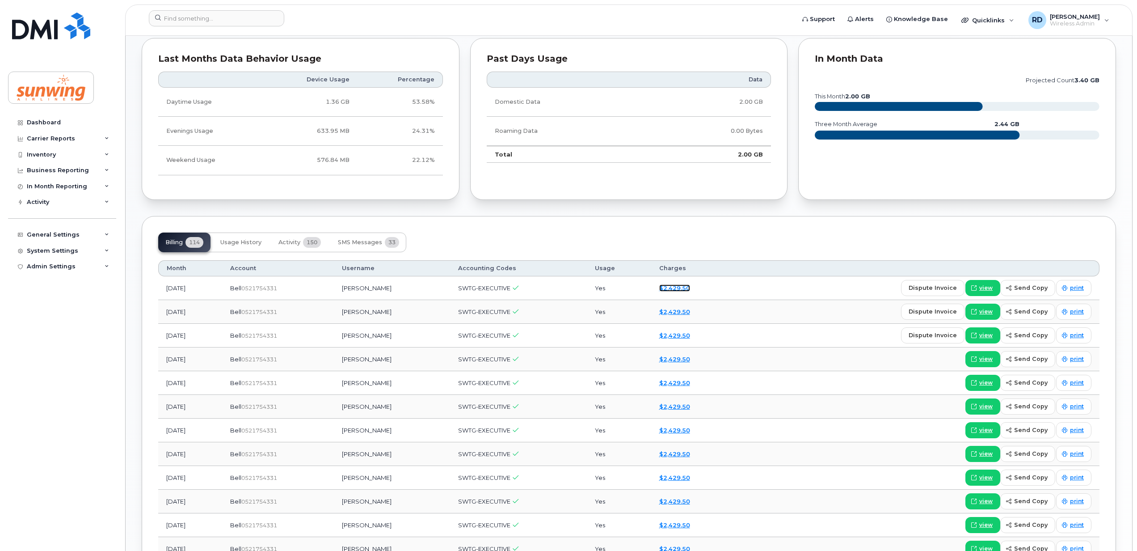
click at [690, 291] on link "$2,429.50" at bounding box center [674, 287] width 31 height 7
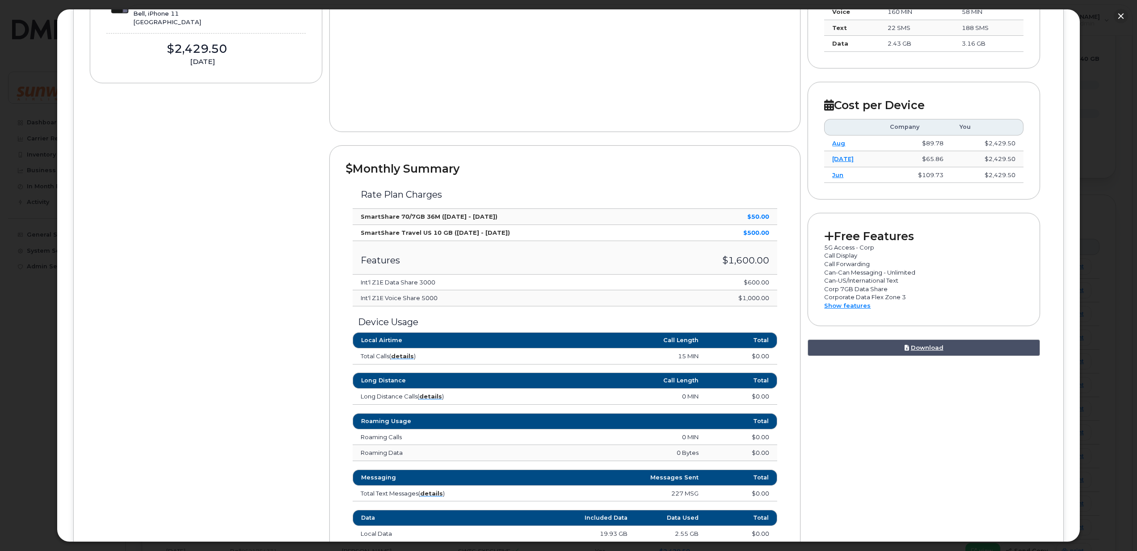
scroll to position [547, 0]
drag, startPoint x: 1075, startPoint y: 121, endPoint x: 1076, endPoint y: 169, distance: 48.3
click at [1078, 168] on div "× Sunwing Vacation Inc. Robert Townsend Earlier March 2025 February 2025 Januar…" at bounding box center [568, 275] width 1023 height 533
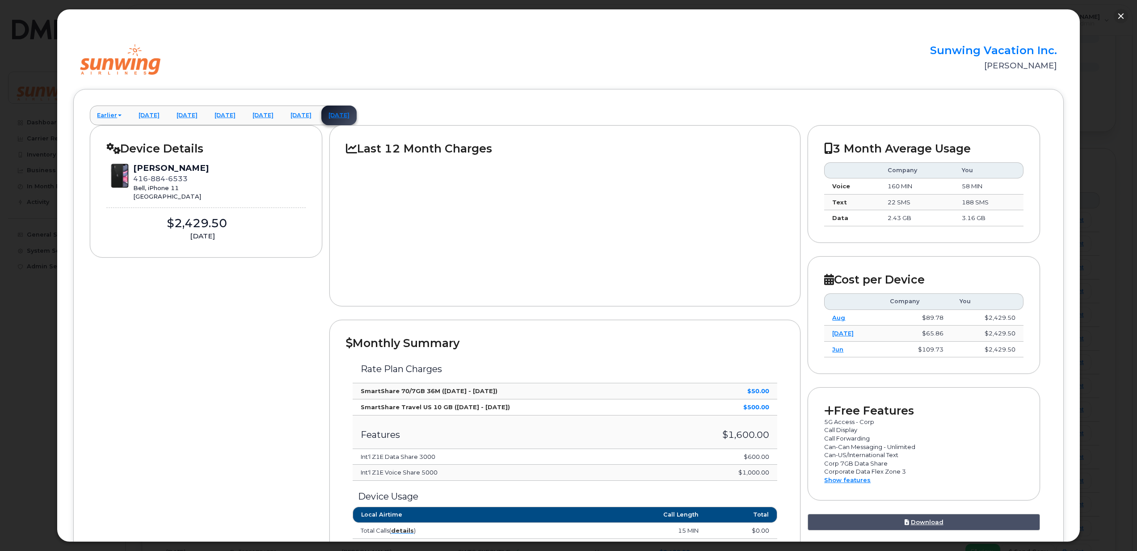
scroll to position [0, 0]
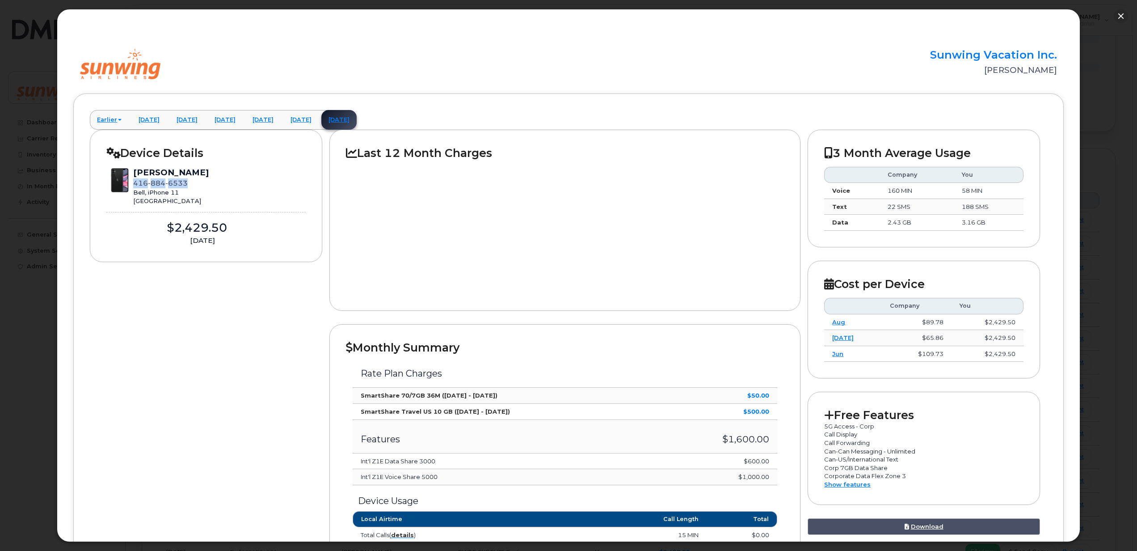
drag, startPoint x: 192, startPoint y: 182, endPoint x: 135, endPoint y: 182, distance: 56.7
click at [135, 182] on div "416 884 6533" at bounding box center [171, 183] width 76 height 10
copy span "416 884 6533"
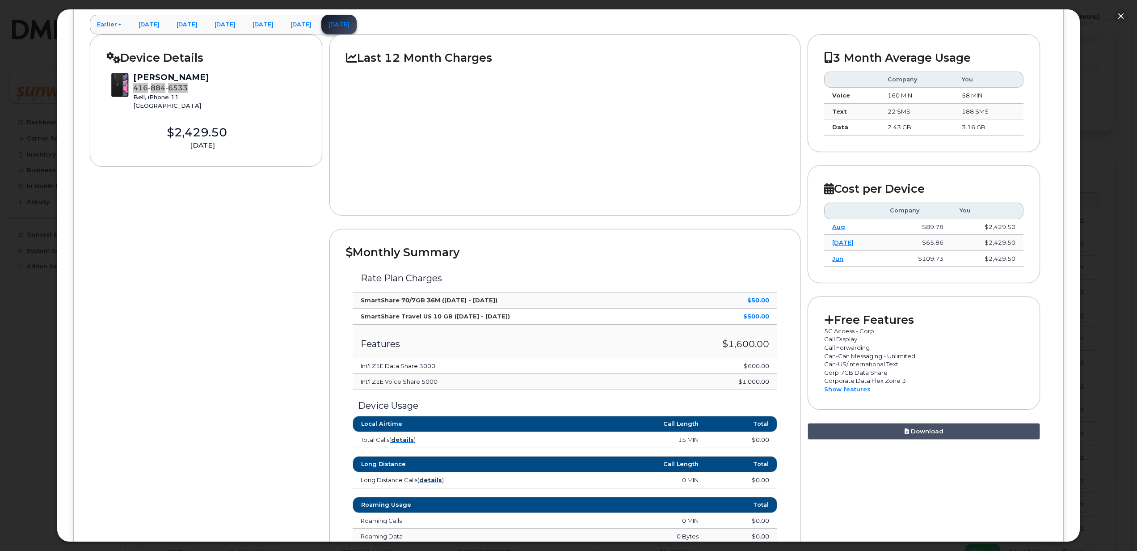
scroll to position [44, 0]
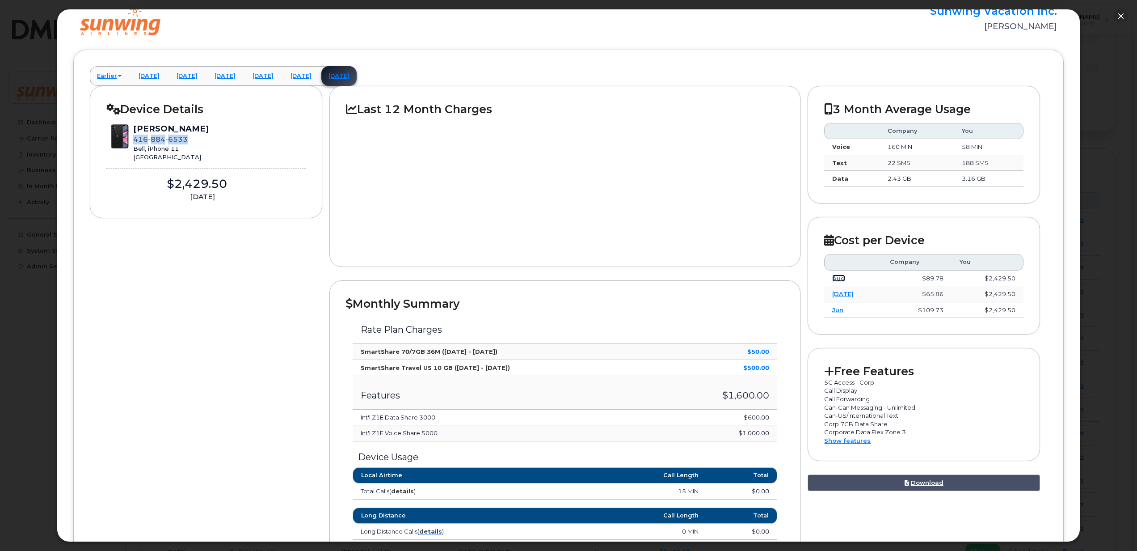
click at [836, 279] on link "Aug" at bounding box center [838, 277] width 13 height 7
click at [835, 280] on link "[DATE]" at bounding box center [842, 277] width 21 height 7
click at [357, 79] on link "[DATE]" at bounding box center [338, 76] width 35 height 20
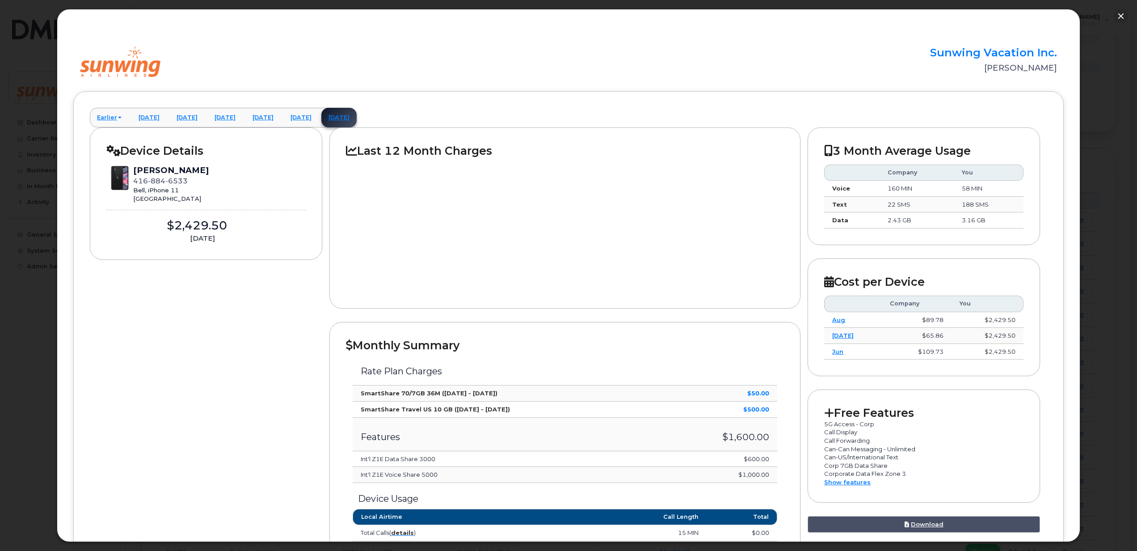
scroll to position [0, 0]
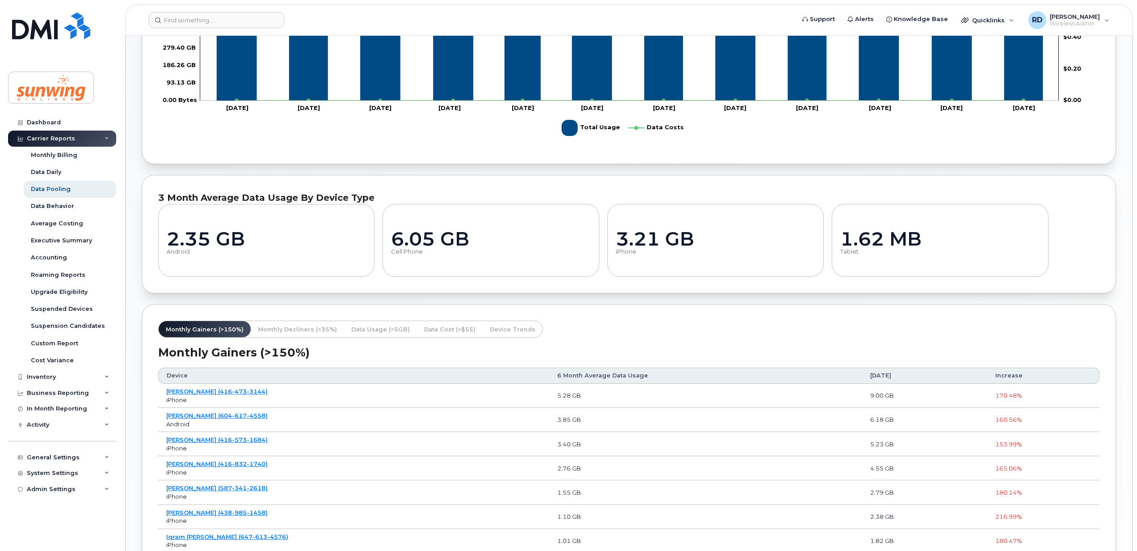
scroll to position [365, 0]
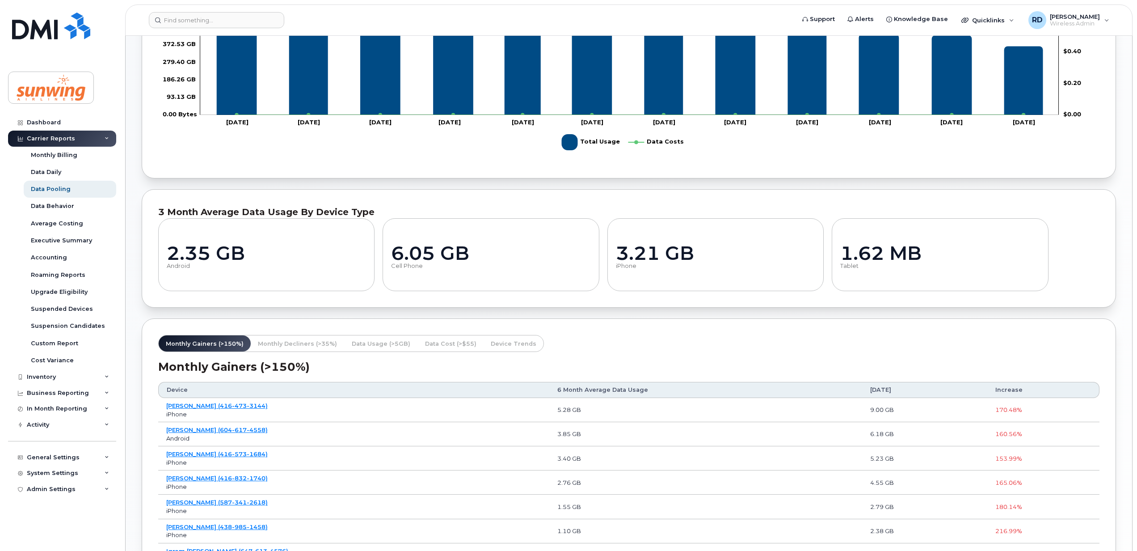
click at [382, 345] on span "Data Usage (>5GB)" at bounding box center [381, 343] width 59 height 8
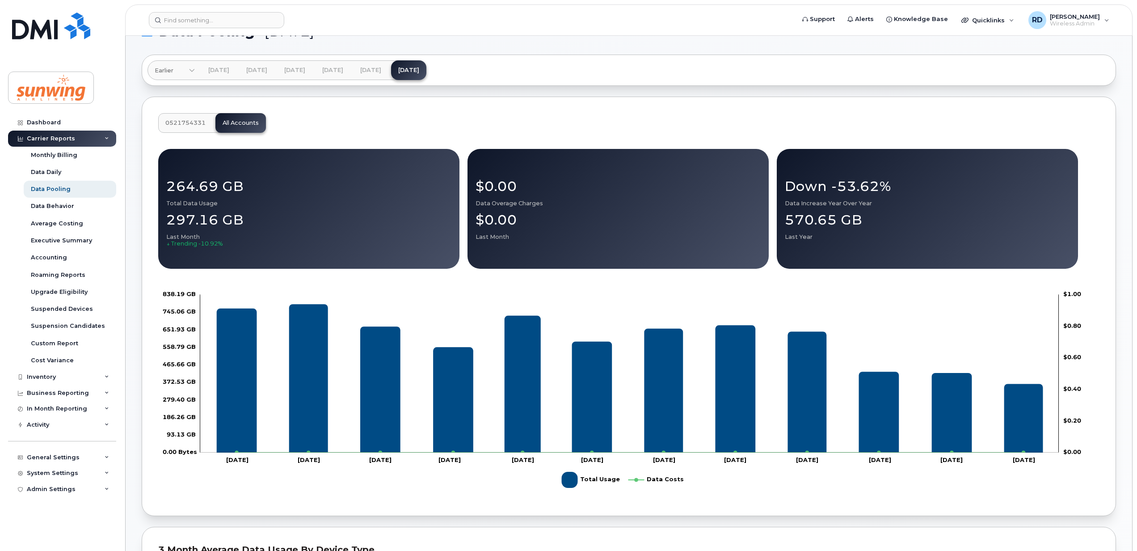
scroll to position [0, 0]
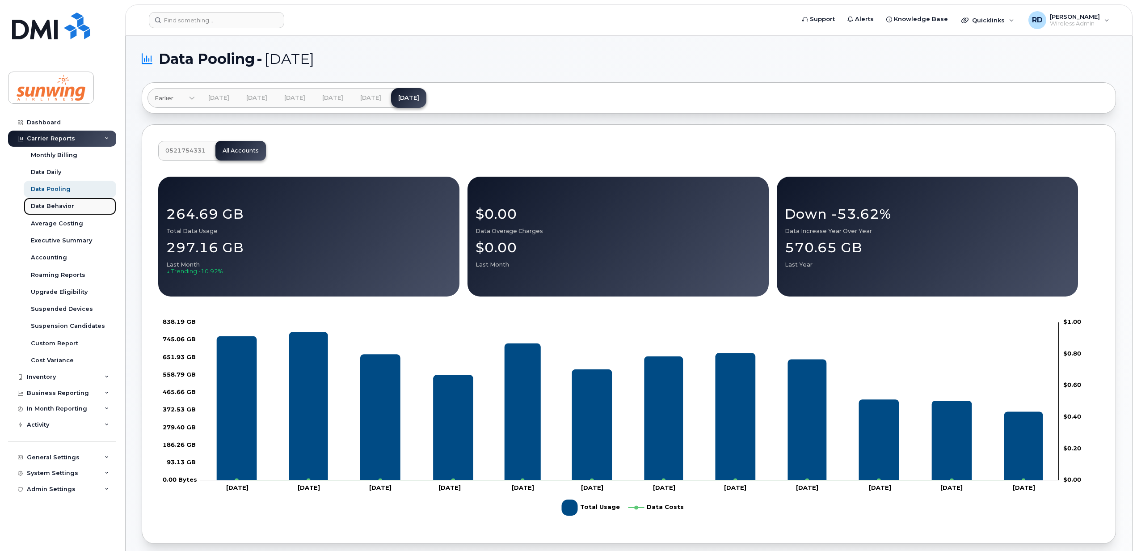
click at [55, 206] on div "Data Behavior" at bounding box center [52, 206] width 43 height 8
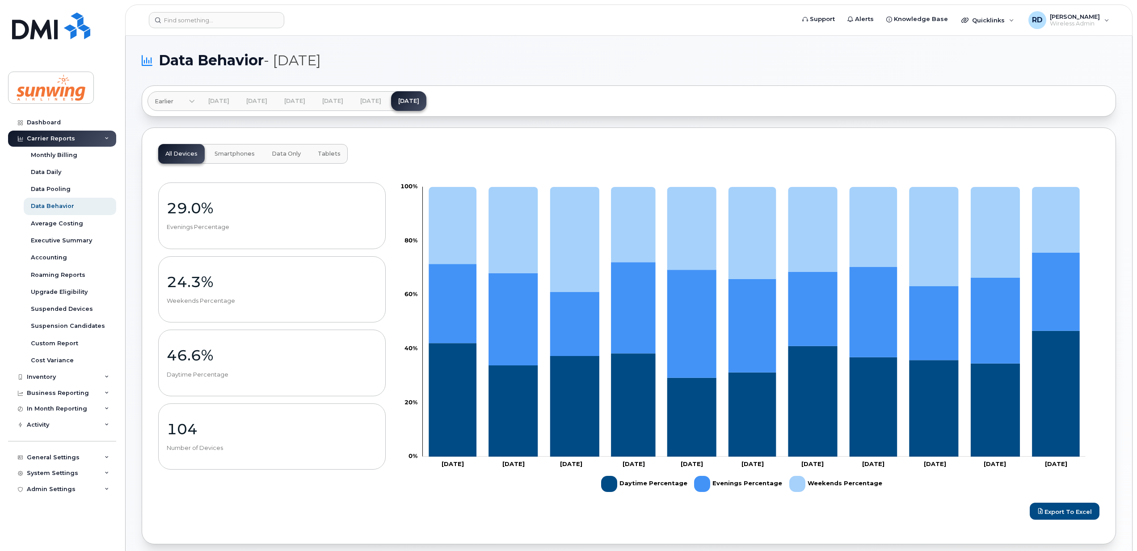
click at [275, 154] on span "Data Only" at bounding box center [286, 153] width 29 height 7
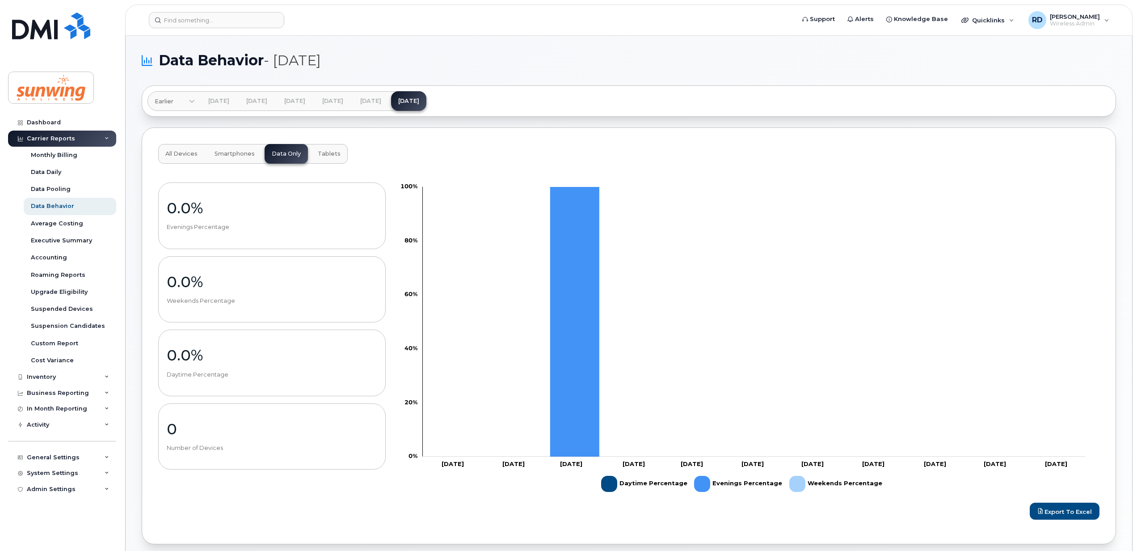
click at [233, 150] on button "Smartphones" at bounding box center [234, 154] width 55 height 20
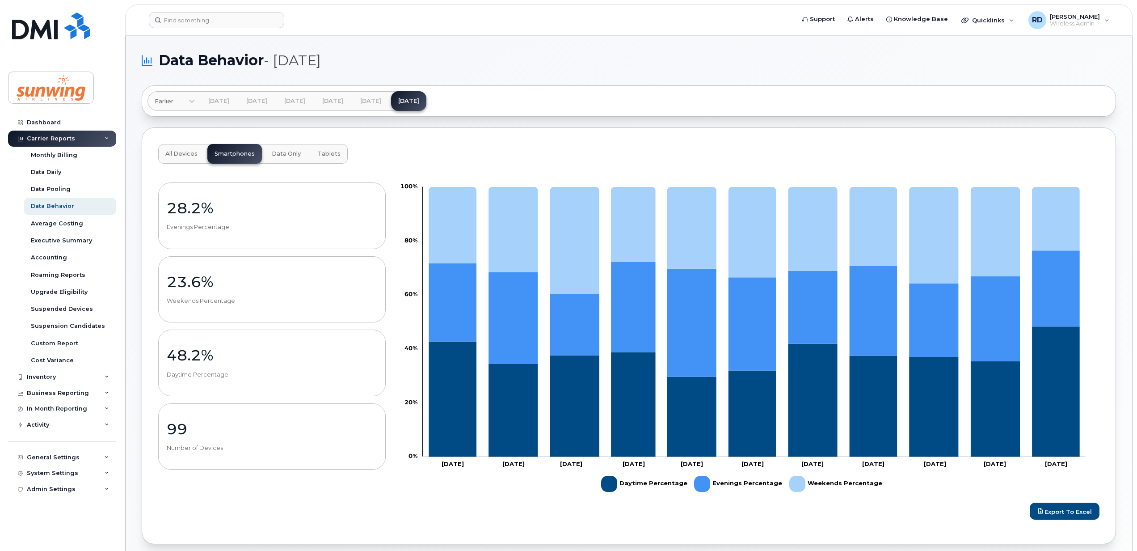
click at [331, 155] on span "Tablets" at bounding box center [329, 153] width 23 height 7
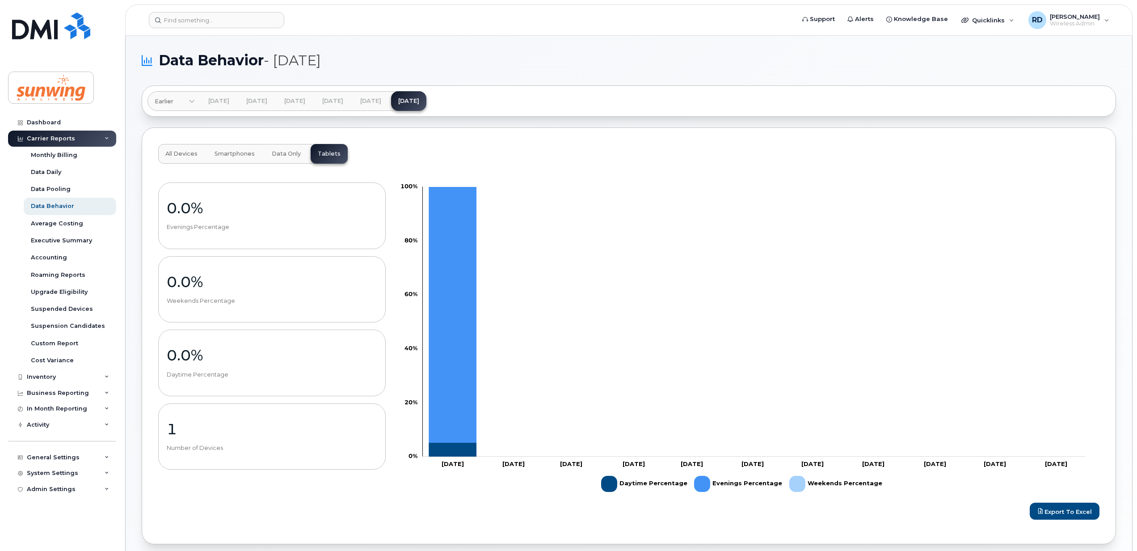
click at [187, 156] on span "All Devices" at bounding box center [181, 153] width 32 height 7
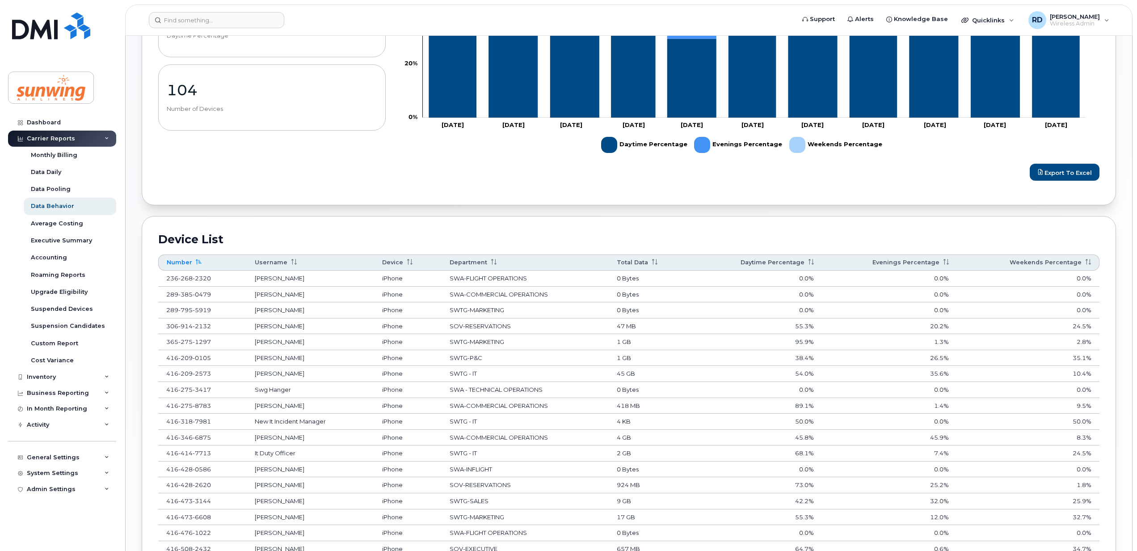
scroll to position [357, 0]
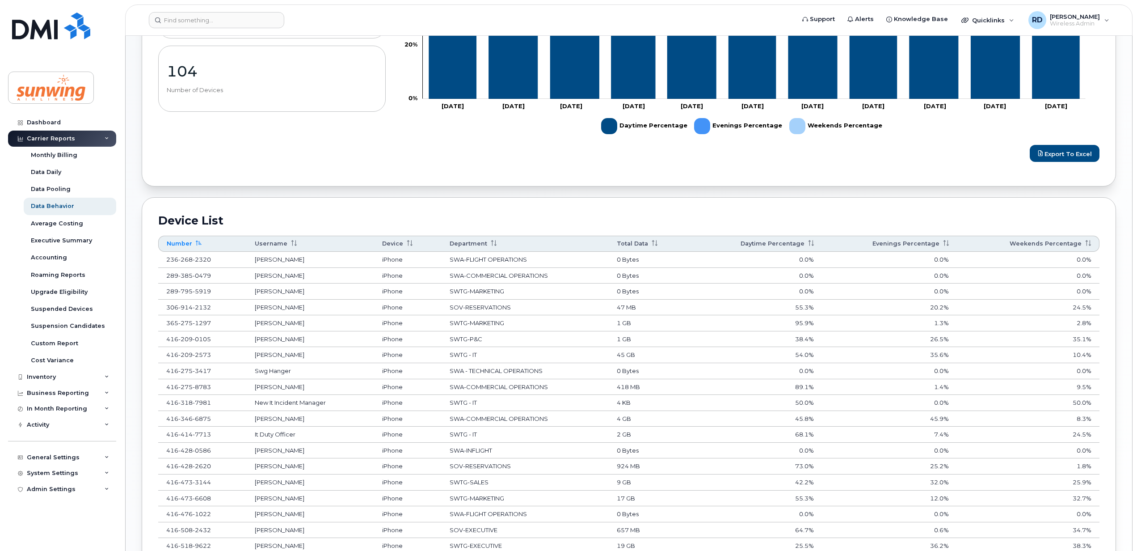
click at [657, 243] on icon at bounding box center [654, 243] width 6 height 6
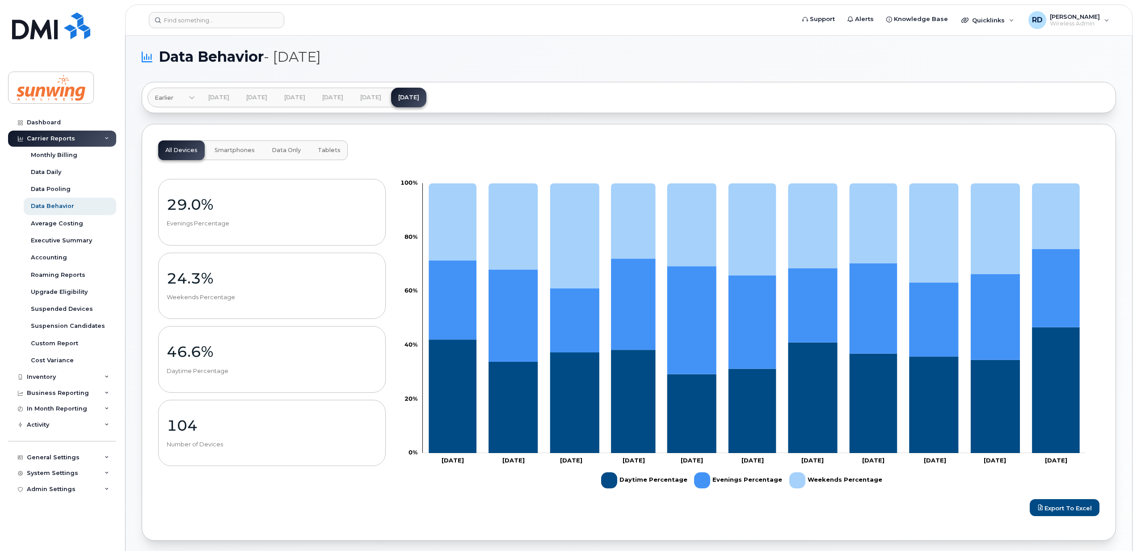
scroll to position [0, 0]
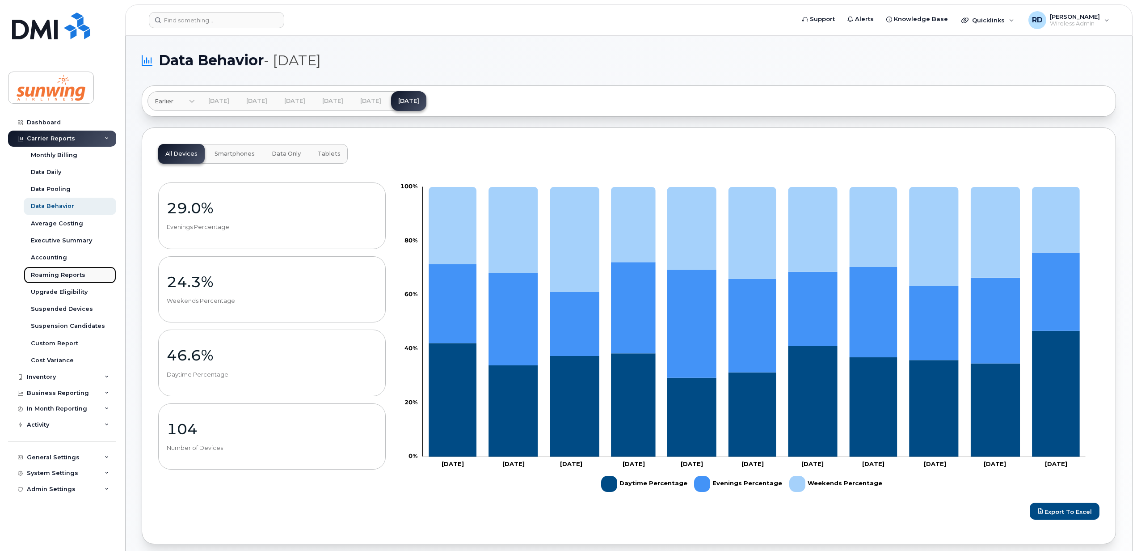
click at [68, 277] on div "Roaming Reports" at bounding box center [58, 275] width 55 height 8
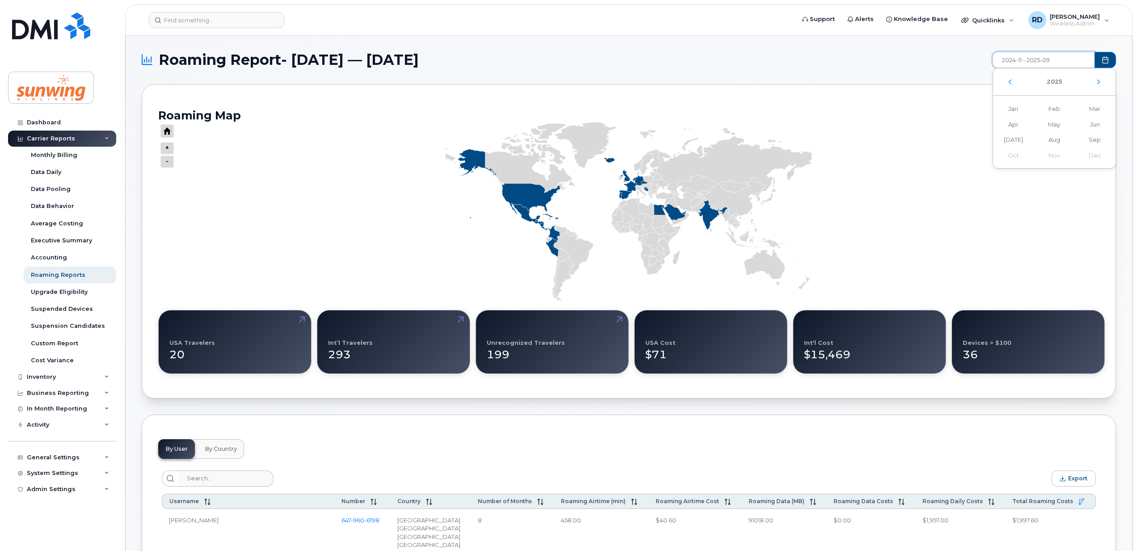
click at [1061, 56] on input "2024-11 - 2025-09" at bounding box center [1043, 60] width 102 height 16
click at [1095, 144] on span "Sep" at bounding box center [1094, 140] width 41 height 16
click at [1096, 136] on span "Sep Sep" at bounding box center [1094, 140] width 41 height 16
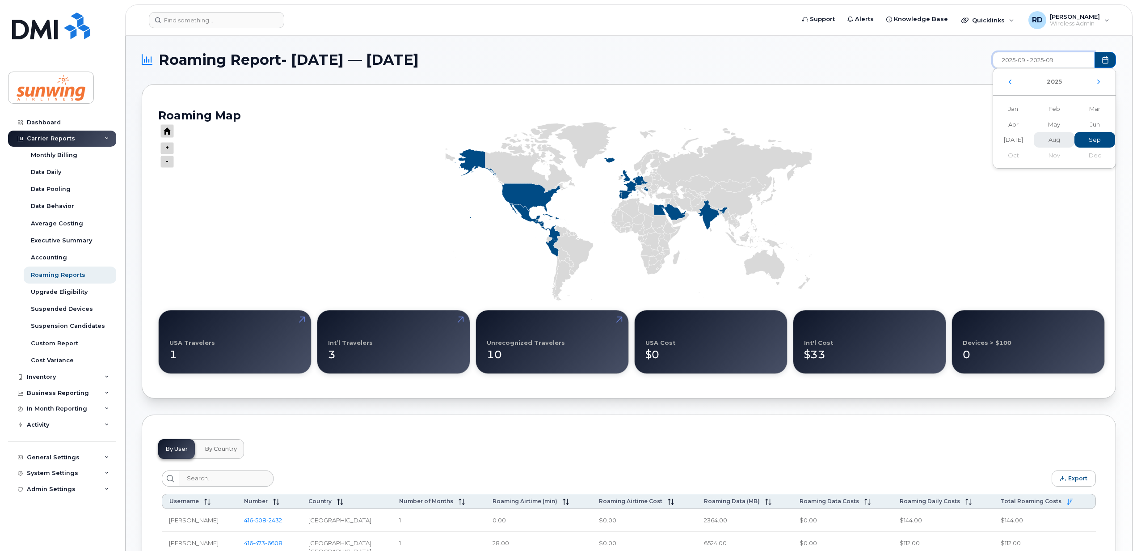
click at [1064, 136] on span "Aug" at bounding box center [1054, 140] width 41 height 16
click at [1056, 138] on span "Aug Aug" at bounding box center [1054, 140] width 41 height 16
click at [1087, 136] on span "Sep" at bounding box center [1094, 140] width 41 height 16
click at [1089, 136] on span "Sep Sep" at bounding box center [1094, 140] width 41 height 16
click at [1064, 138] on span "Aug" at bounding box center [1054, 140] width 41 height 16
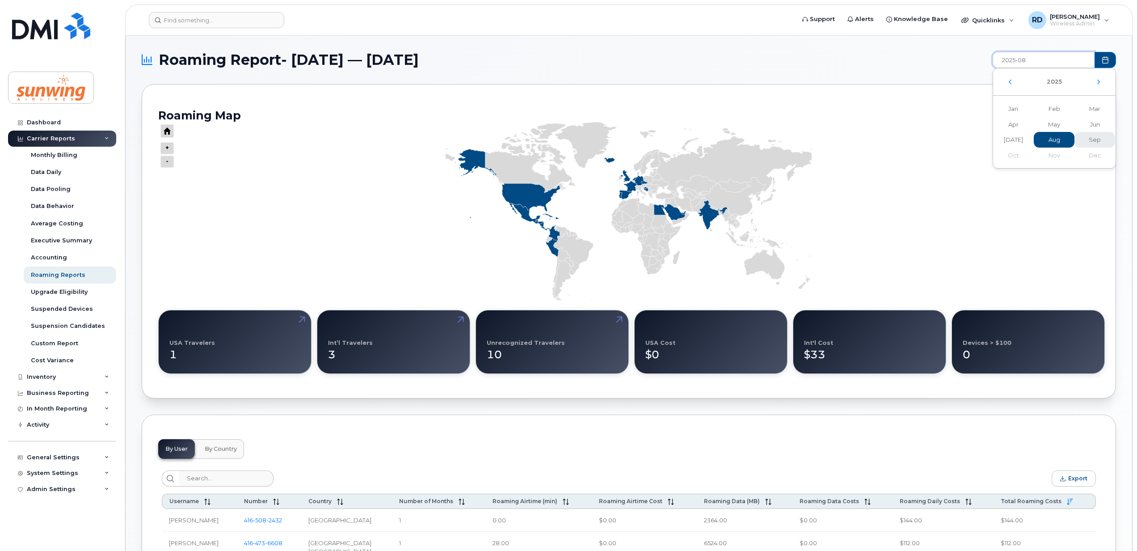
click at [1096, 141] on span "Sep" at bounding box center [1094, 140] width 41 height 16
click at [1092, 140] on span "Sep" at bounding box center [1094, 140] width 41 height 16
type input "2025-09"
click at [1082, 195] on rect "Chart" at bounding box center [628, 211] width 941 height 179
